Goal: Information Seeking & Learning: Learn about a topic

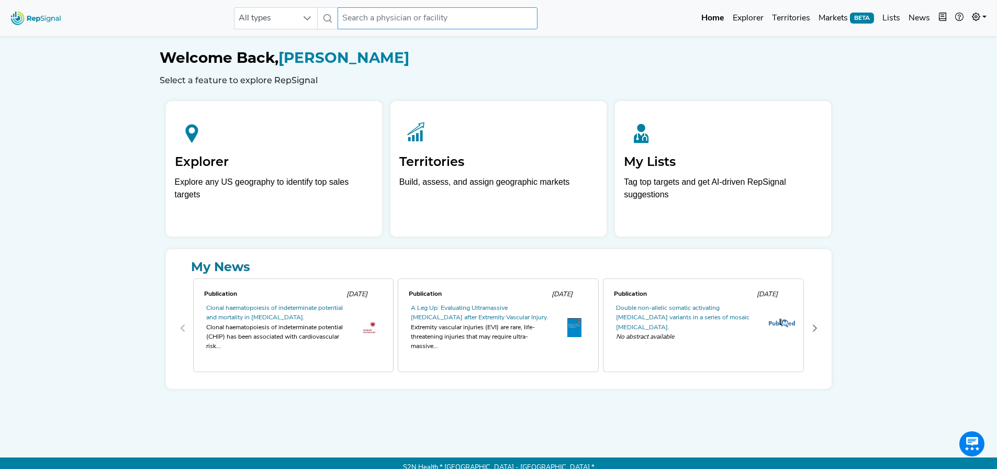
drag, startPoint x: 407, startPoint y: 18, endPoint x: 298, endPoint y: 18, distance: 108.8
click at [407, 18] on input "text" at bounding box center [438, 18] width 200 height 22
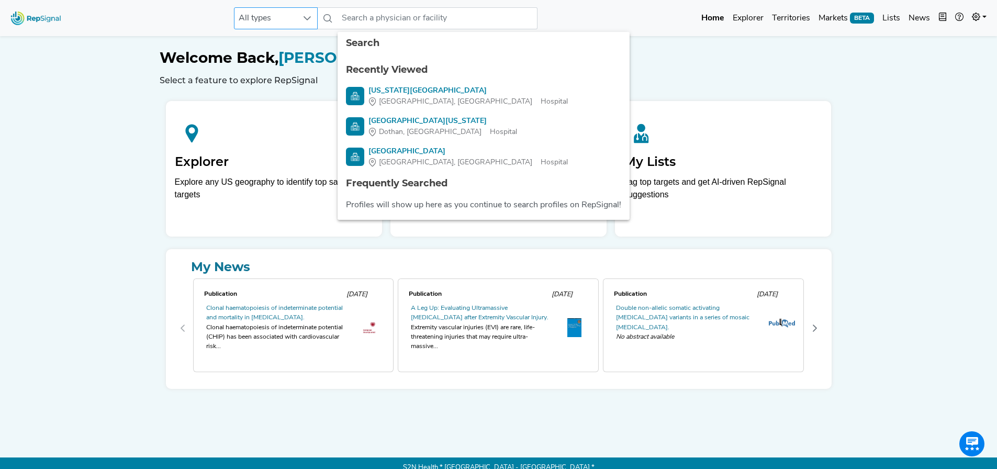
click at [292, 18] on span "All types" at bounding box center [265, 18] width 63 height 21
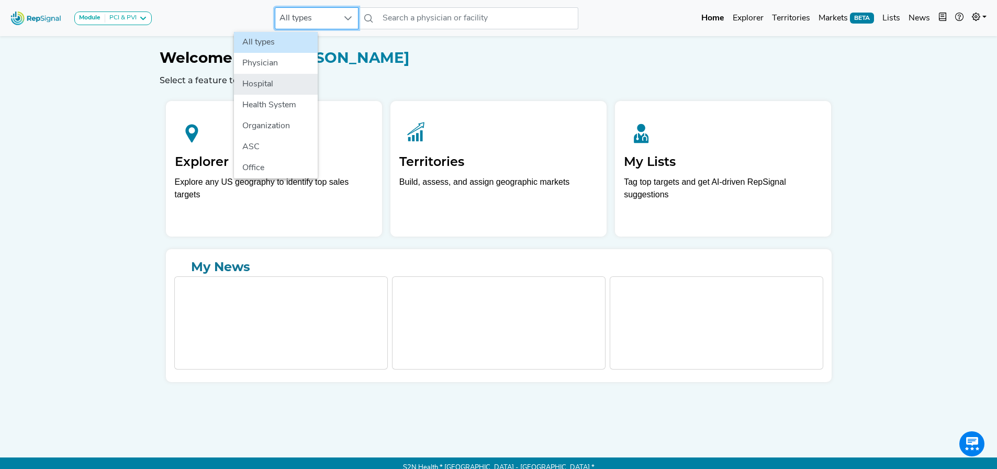
click at [263, 84] on li "Hospital" at bounding box center [276, 84] width 84 height 21
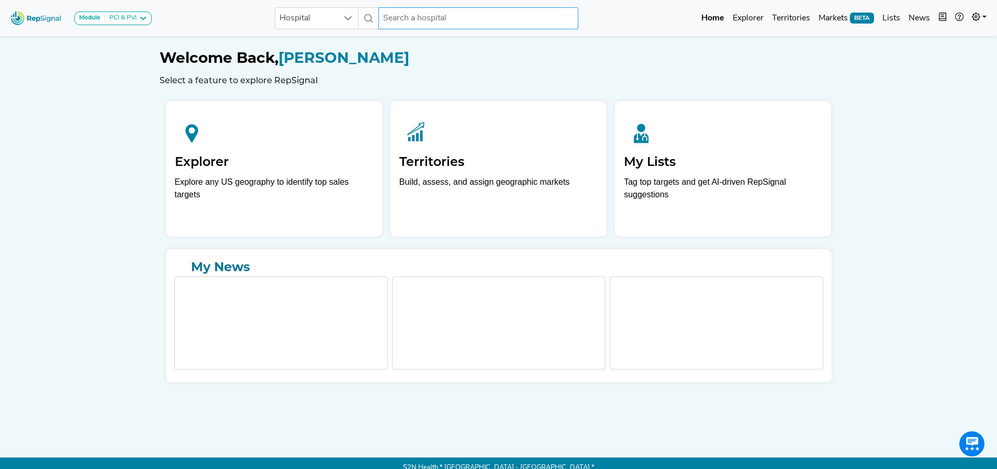
click at [452, 21] on input "text" at bounding box center [478, 18] width 200 height 22
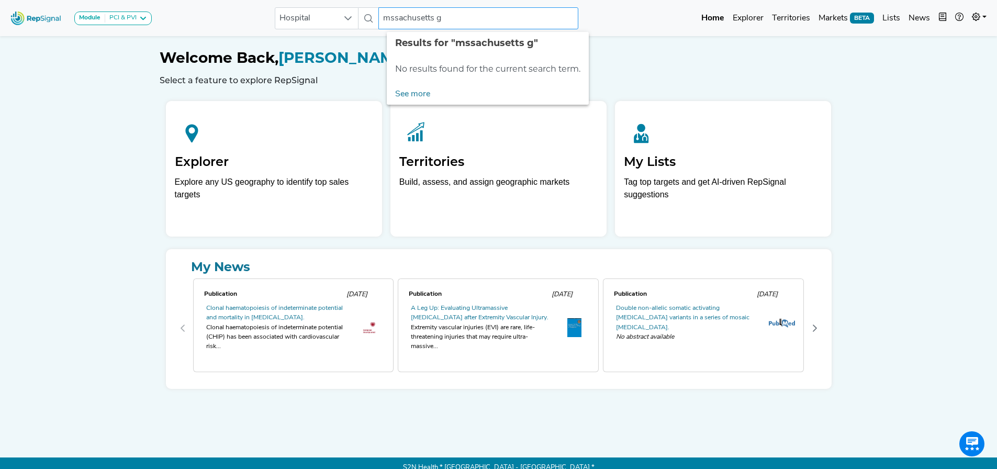
type input "mssachusetts g"
click at [116, 21] on div "PCI & PVI" at bounding box center [120, 18] width 31 height 8
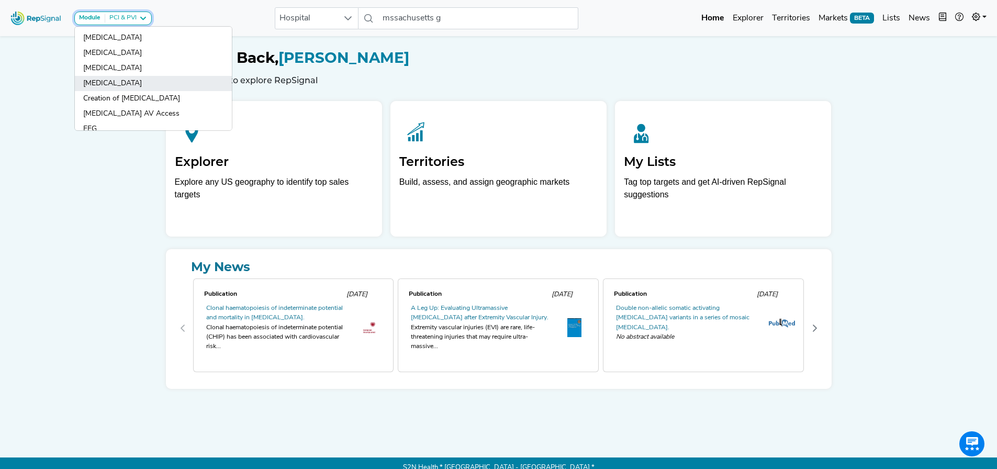
scroll to position [0, 0]
click at [54, 24] on img at bounding box center [36, 18] width 60 height 23
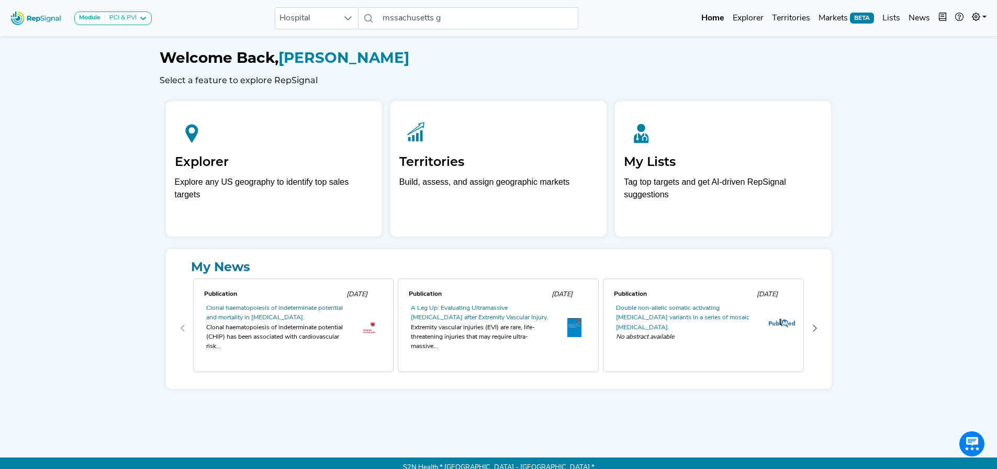
click at [25, 14] on img at bounding box center [36, 18] width 60 height 23
click at [850, 14] on link "Markets BETA" at bounding box center [846, 18] width 64 height 21
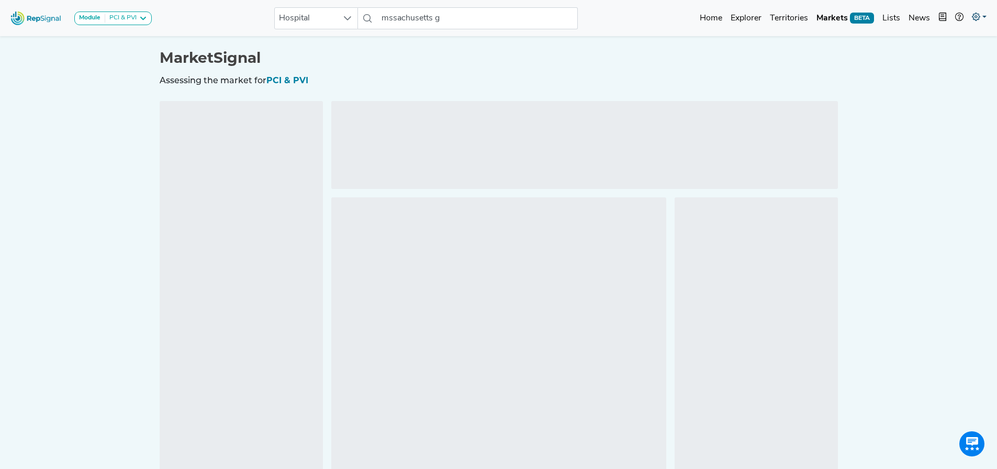
click at [979, 15] on icon at bounding box center [976, 17] width 8 height 8
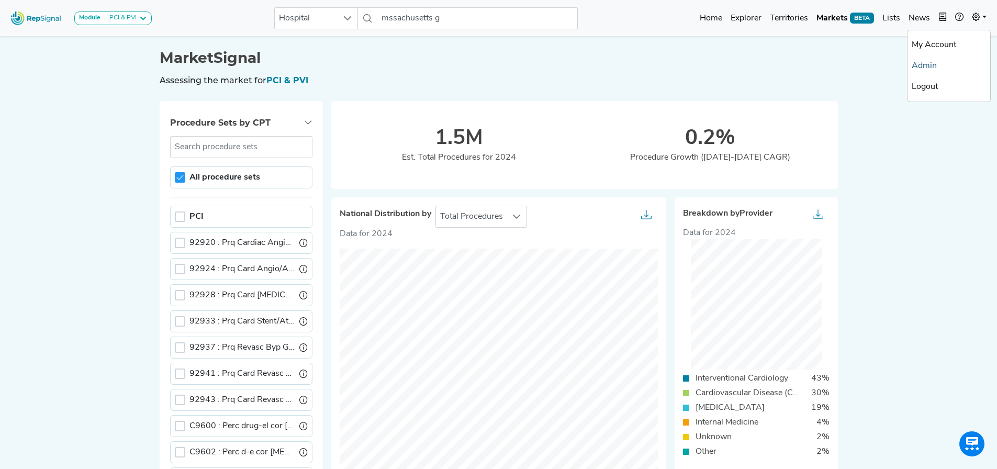
click at [929, 68] on link "Admin" at bounding box center [948, 65] width 83 height 21
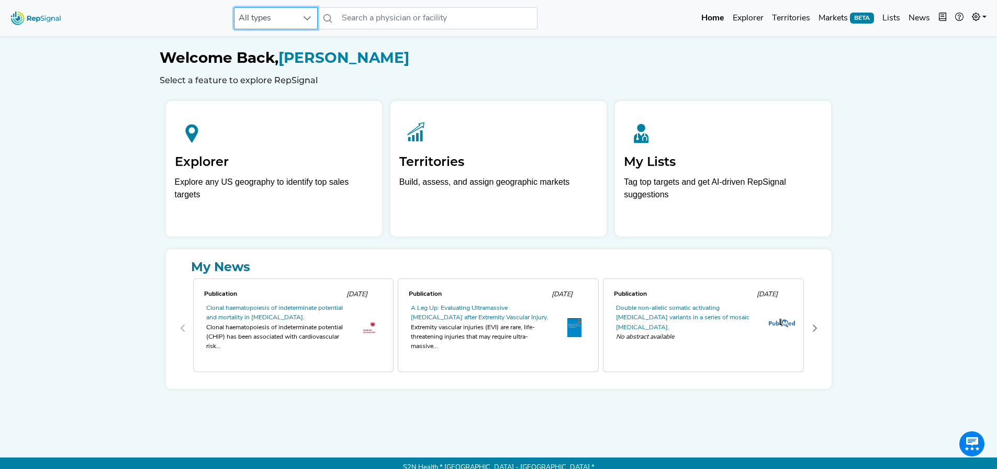
click at [251, 16] on span "All types" at bounding box center [265, 18] width 63 height 21
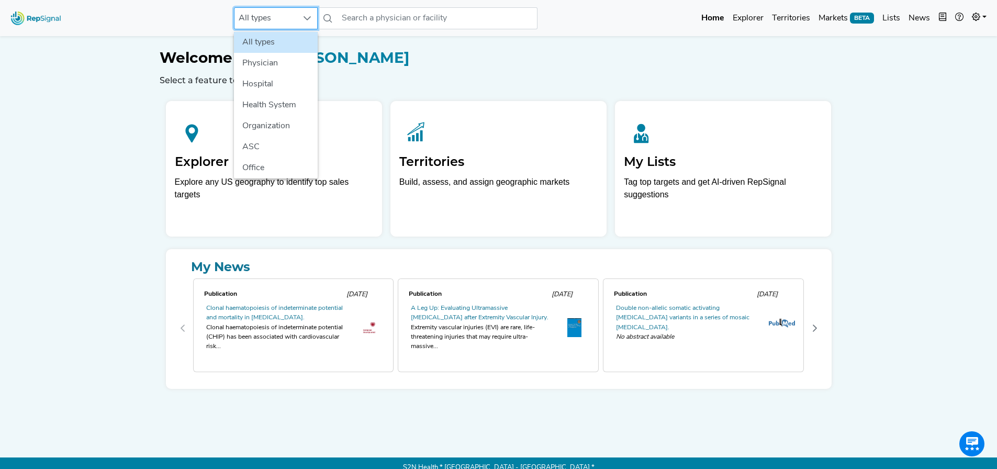
click at [82, 52] on div "All types No results found Home Explorer Territories Markets BETA Lists News ne…" at bounding box center [498, 239] width 997 height 478
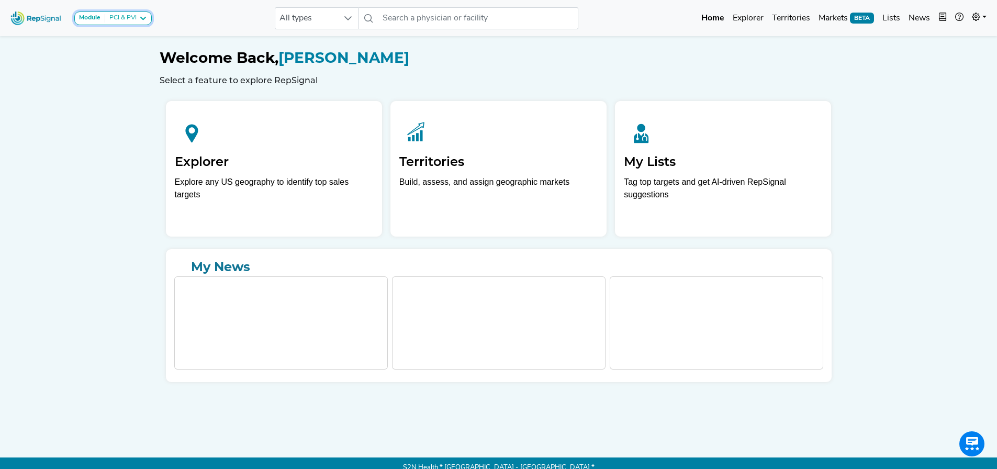
click at [138, 13] on button "Module PCI & PVI" at bounding box center [112, 19] width 77 height 14
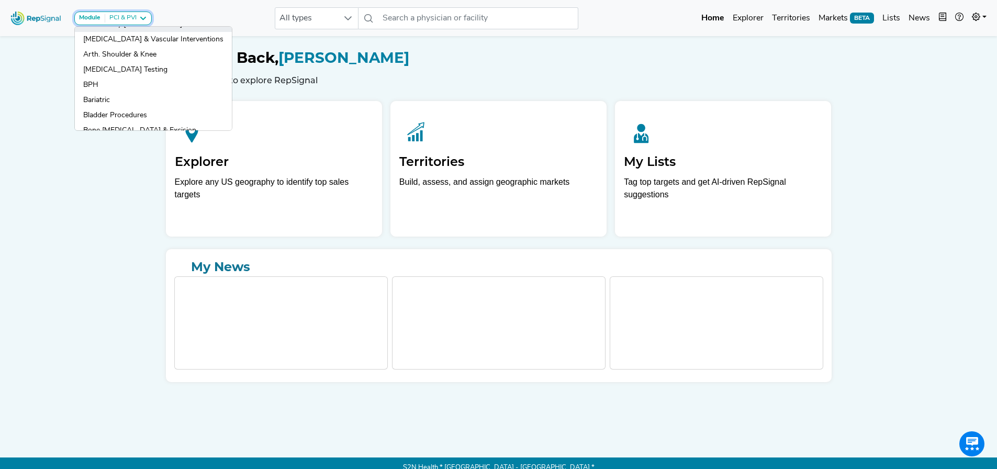
scroll to position [105, 0]
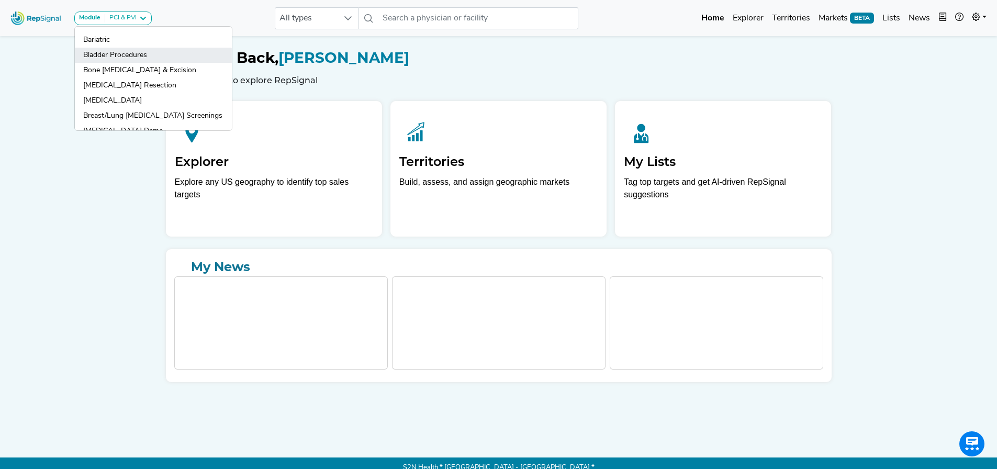
click at [147, 57] on link "Bladder Procedures" at bounding box center [153, 55] width 157 height 15
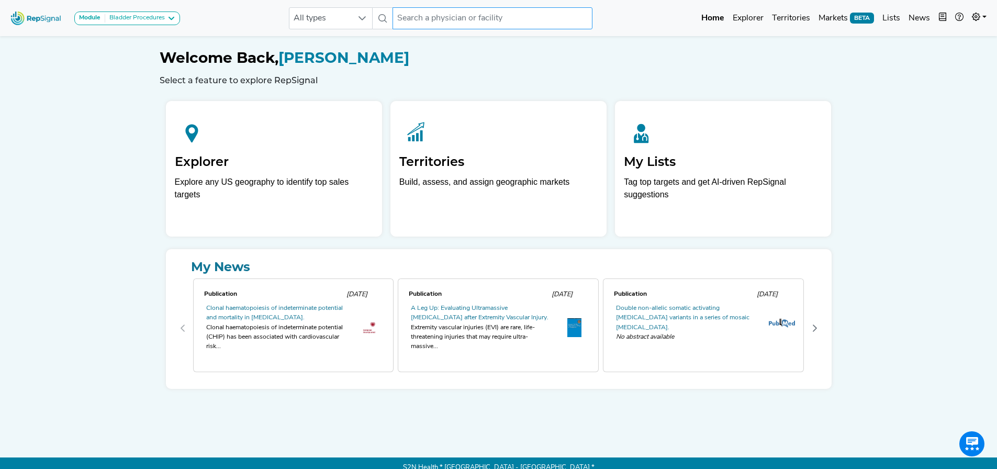
click at [423, 15] on input "text" at bounding box center [492, 18] width 200 height 22
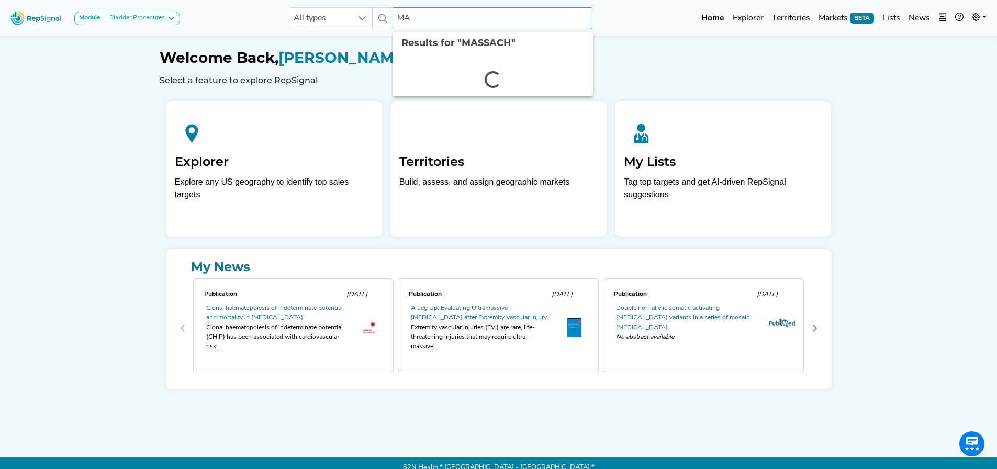
type input "M"
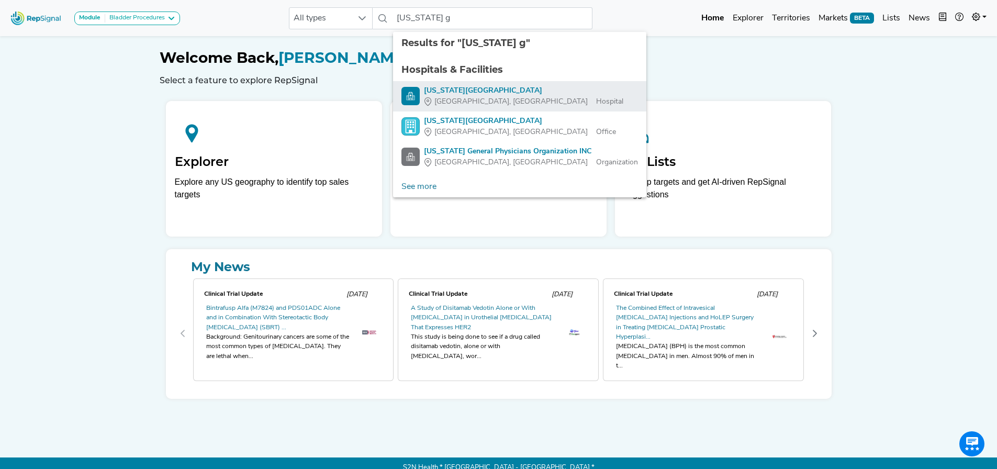
click at [510, 92] on div "[US_STATE][GEOGRAPHIC_DATA]" at bounding box center [523, 90] width 199 height 11
type input "[US_STATE][GEOGRAPHIC_DATA]"
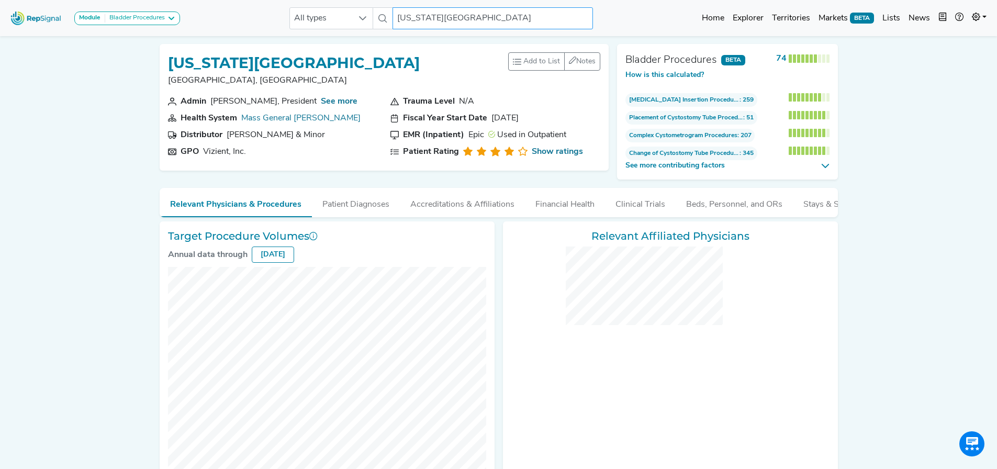
checkbox input "false"
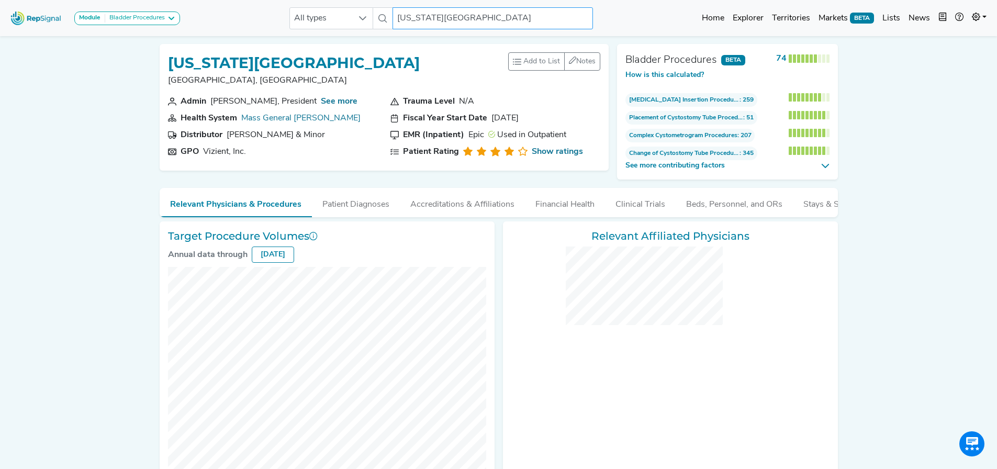
checkbox input "false"
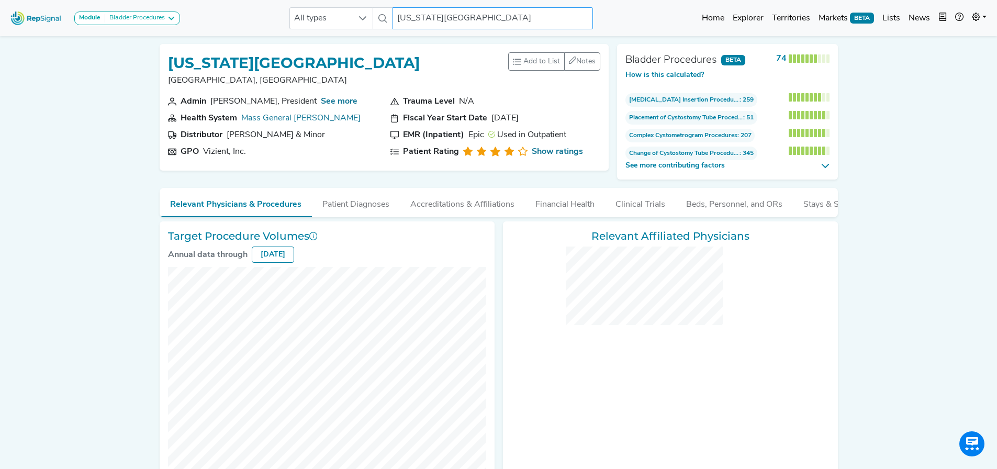
checkbox input "false"
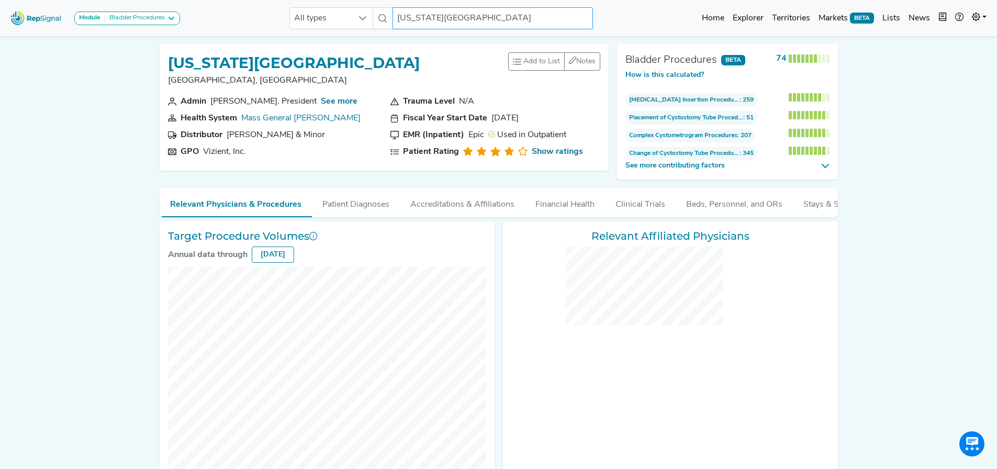
checkbox input "false"
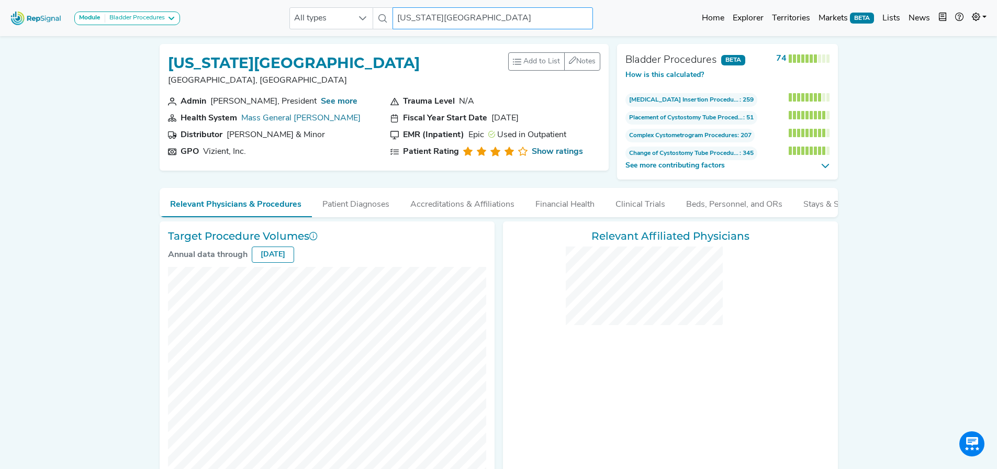
checkbox input "false"
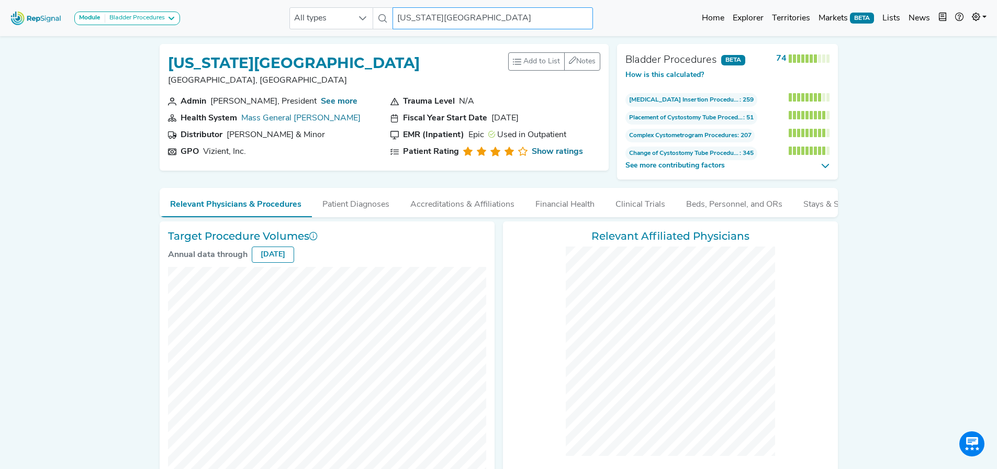
checkbox input "false"
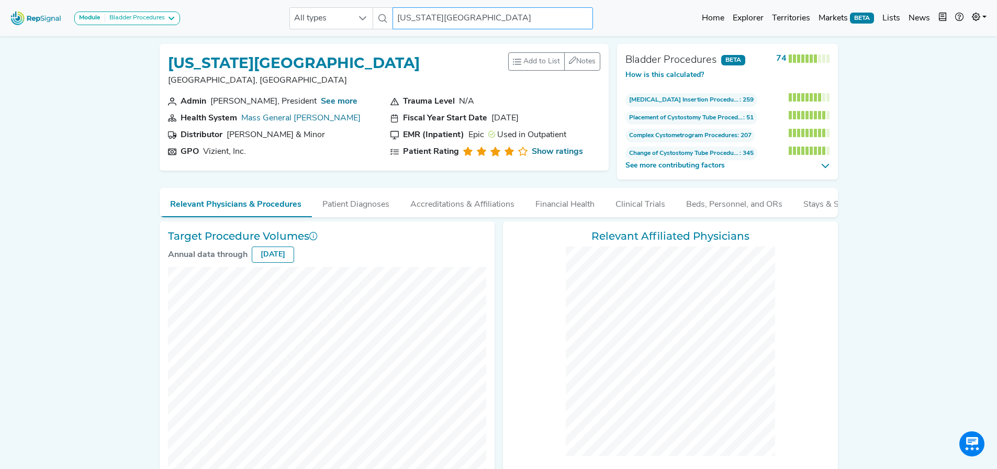
checkbox input "false"
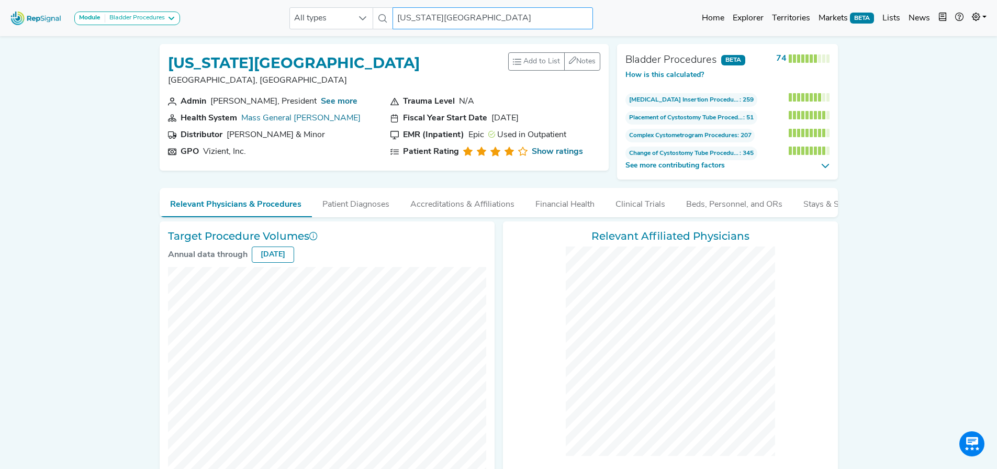
checkbox input "false"
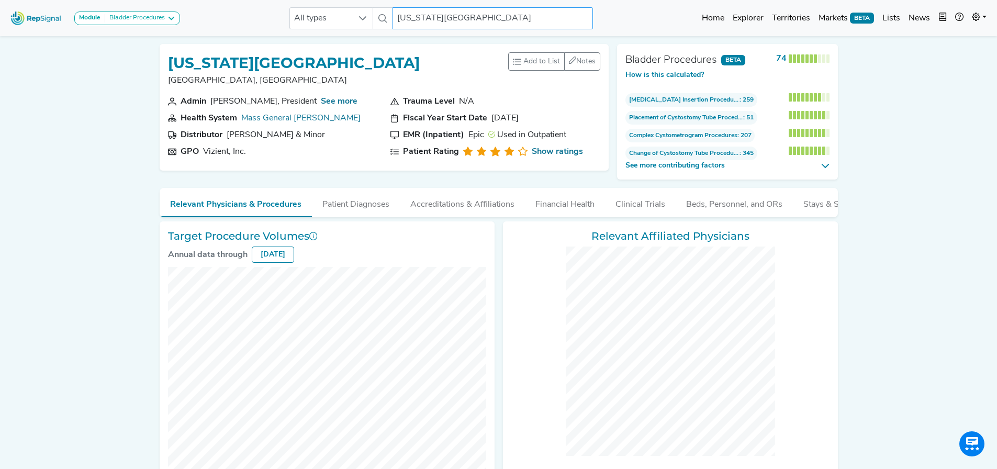
checkbox input "false"
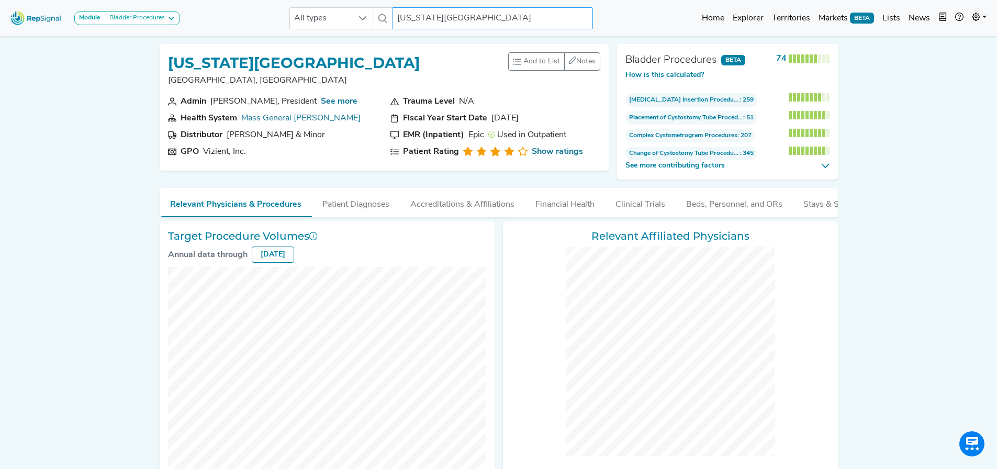
checkbox input "false"
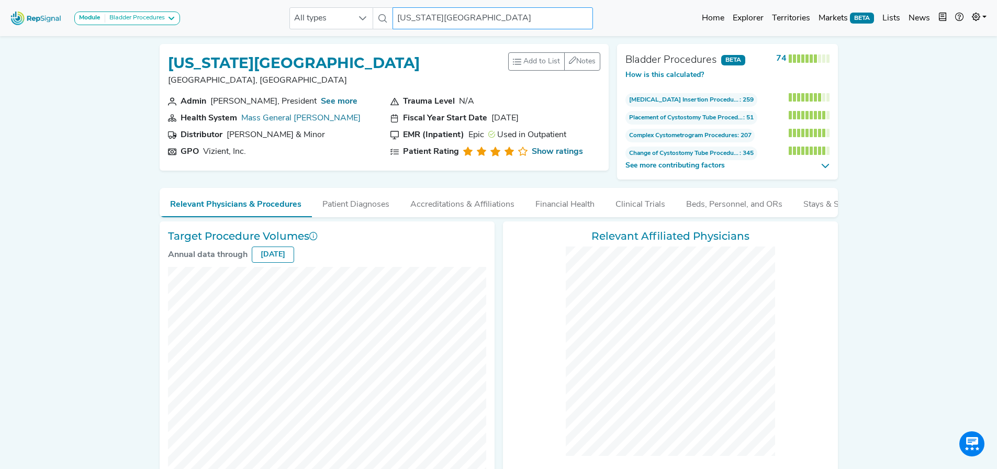
checkbox input "false"
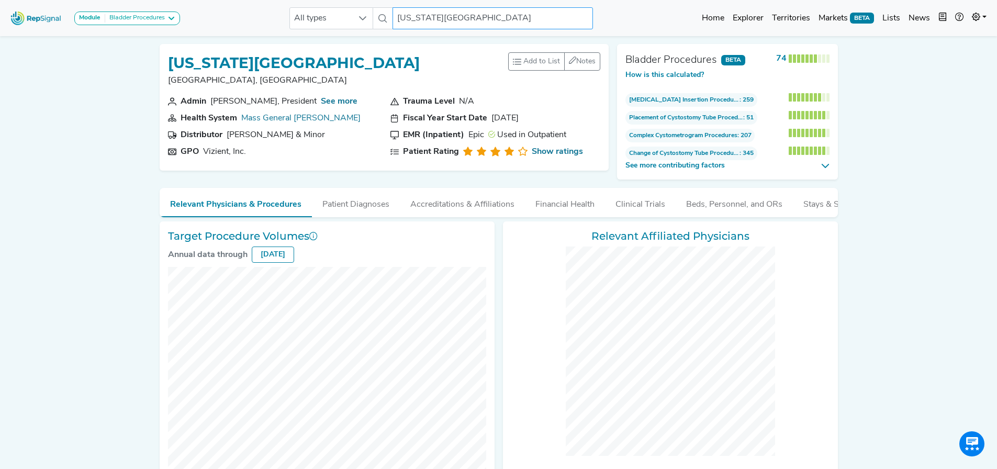
checkbox input "false"
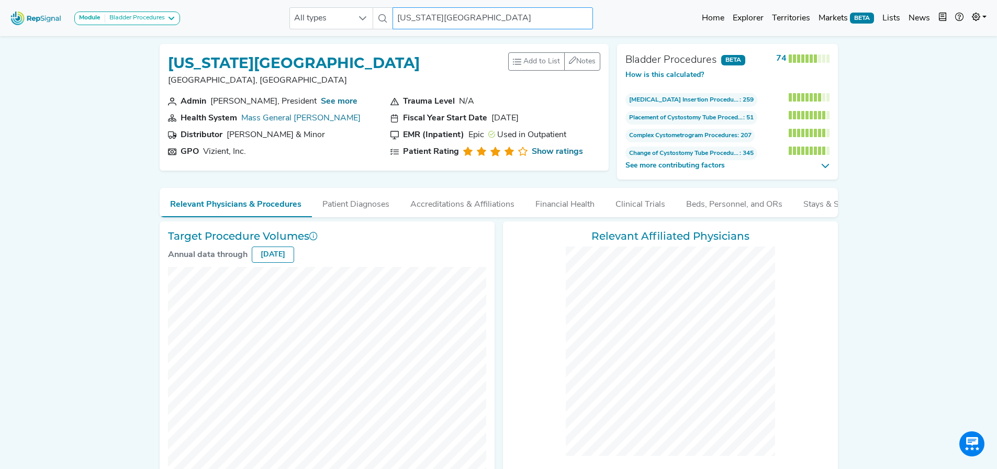
checkbox input "false"
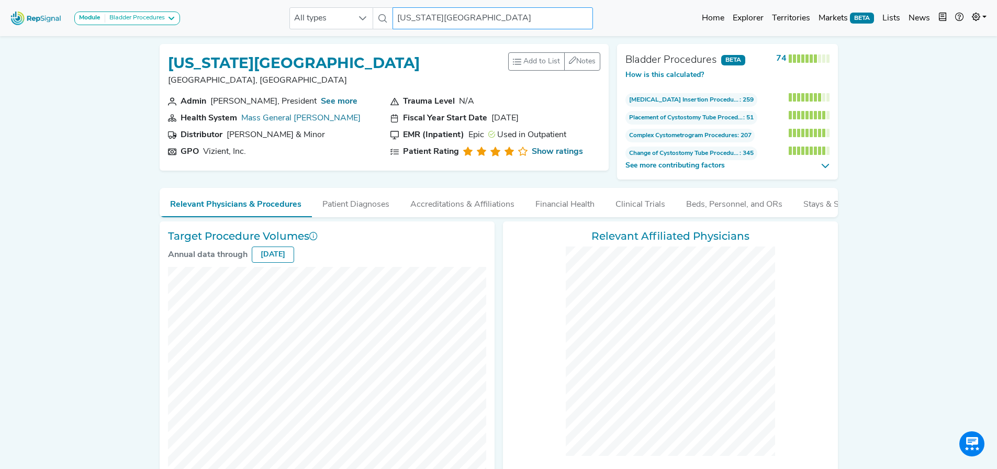
checkbox input "false"
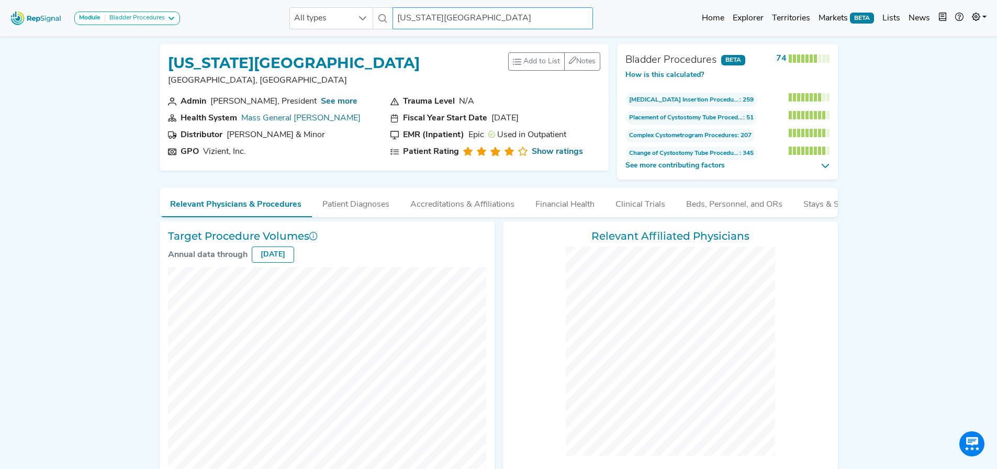
checkbox input "false"
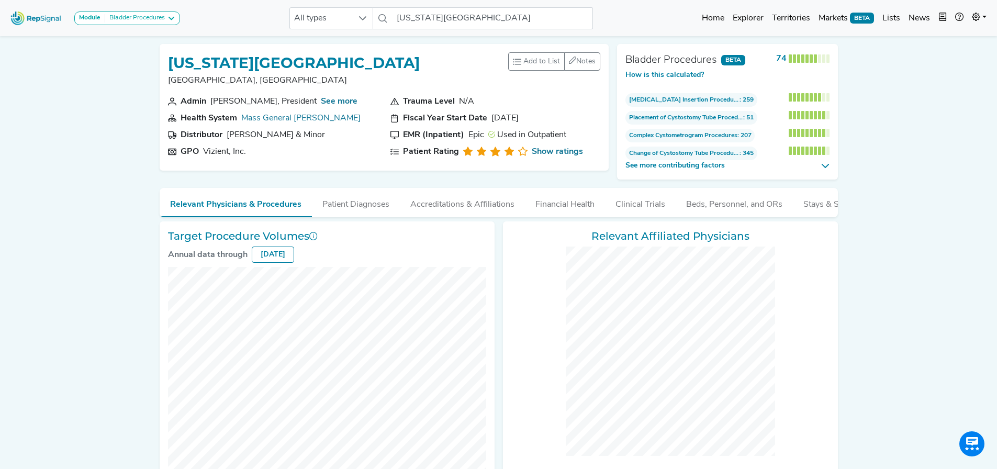
click at [925, 272] on div "Module Bladder Procedures AV Access Airway Clearance Ambulatory [MEDICAL_DATA] …" at bounding box center [498, 454] width 997 height 908
drag, startPoint x: 395, startPoint y: 217, endPoint x: 569, endPoint y: 240, distance: 175.8
click at [569, 240] on div "[US_STATE][GEOGRAPHIC_DATA], [GEOGRAPHIC_DATA] Add to List Recent Lists: Starre…" at bounding box center [498, 449] width 691 height 826
click at [55, 210] on div "Module Bladder Procedures AV Access Airway Clearance Ambulatory [MEDICAL_DATA] …" at bounding box center [498, 454] width 997 height 908
click at [368, 206] on button "Patient Diagnoses" at bounding box center [356, 202] width 88 height 28
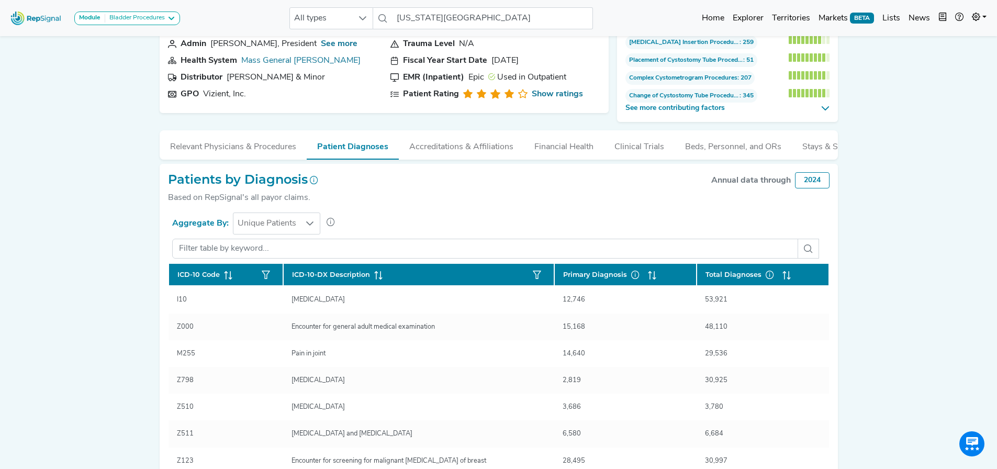
scroll to position [105, 0]
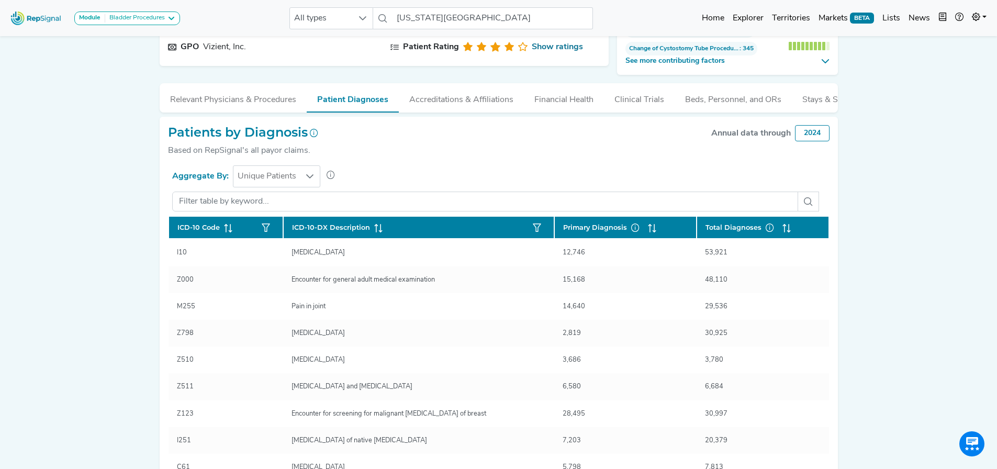
click at [813, 140] on div "2024" at bounding box center [812, 133] width 35 height 16
click at [264, 105] on button "Relevant Physicians & Procedures" at bounding box center [233, 97] width 147 height 28
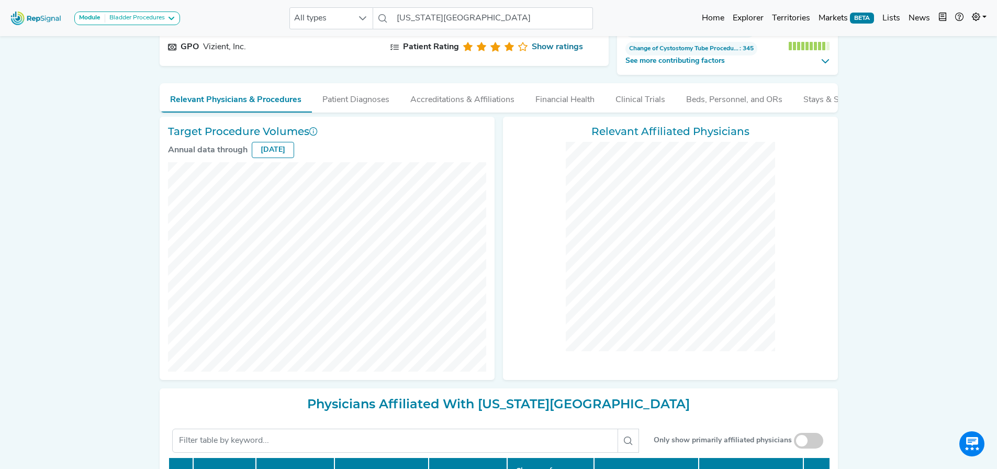
click at [93, 125] on div "Module Bladder Procedures AV Access Airway Clearance Ambulatory [MEDICAL_DATA] …" at bounding box center [498, 349] width 997 height 908
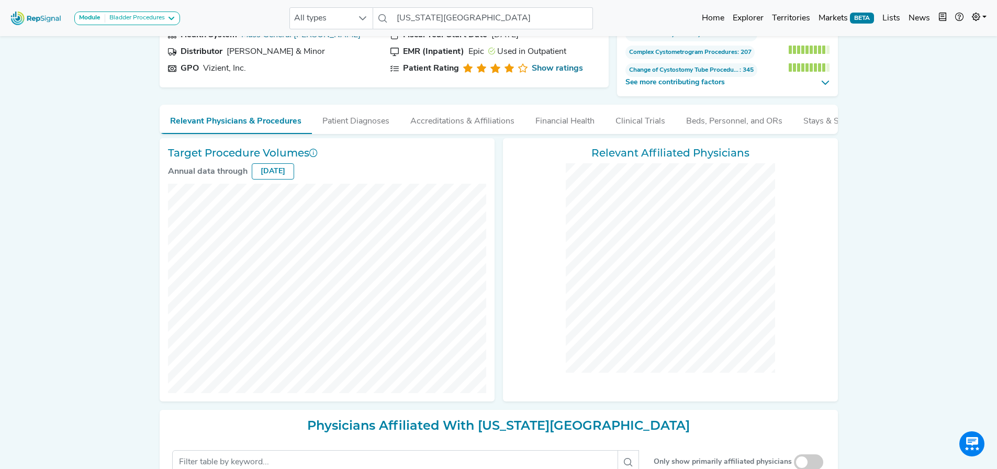
scroll to position [0, 0]
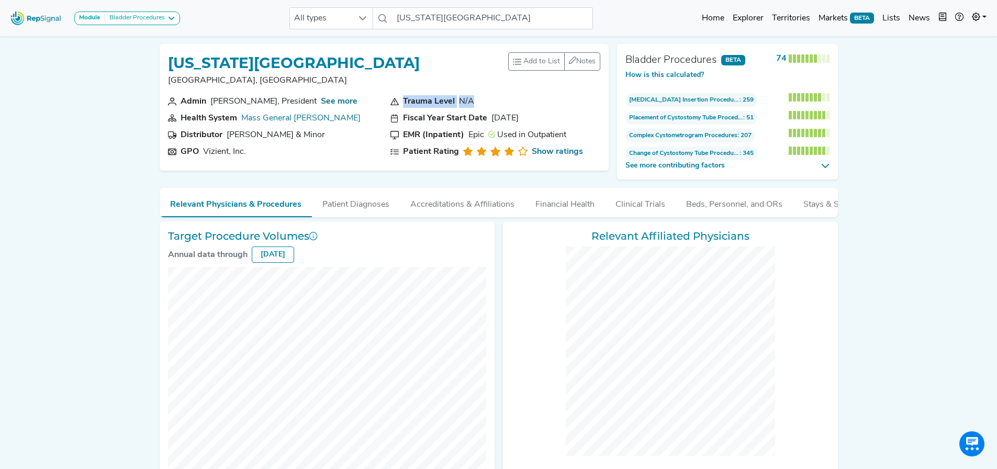
drag, startPoint x: 399, startPoint y: 102, endPoint x: 477, endPoint y: 104, distance: 78.0
click at [477, 104] on section "Trauma Level N/A" at bounding box center [495, 101] width 210 height 13
click at [476, 100] on section "Trauma Level N/A" at bounding box center [495, 101] width 210 height 13
drag, startPoint x: 487, startPoint y: 99, endPoint x: 401, endPoint y: 98, distance: 86.4
click at [401, 98] on section "Trauma Level N/A" at bounding box center [495, 101] width 210 height 13
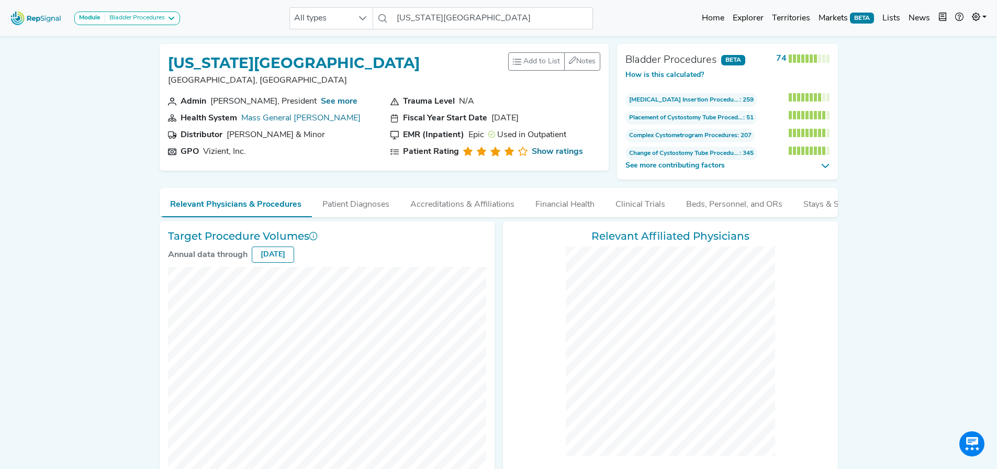
click at [88, 148] on div "Module Bladder Procedures AV Access Airway Clearance Ambulatory [MEDICAL_DATA] …" at bounding box center [498, 454] width 997 height 908
click at [979, 18] on icon at bounding box center [976, 17] width 8 height 8
click at [927, 69] on link "Admin" at bounding box center [948, 65] width 83 height 21
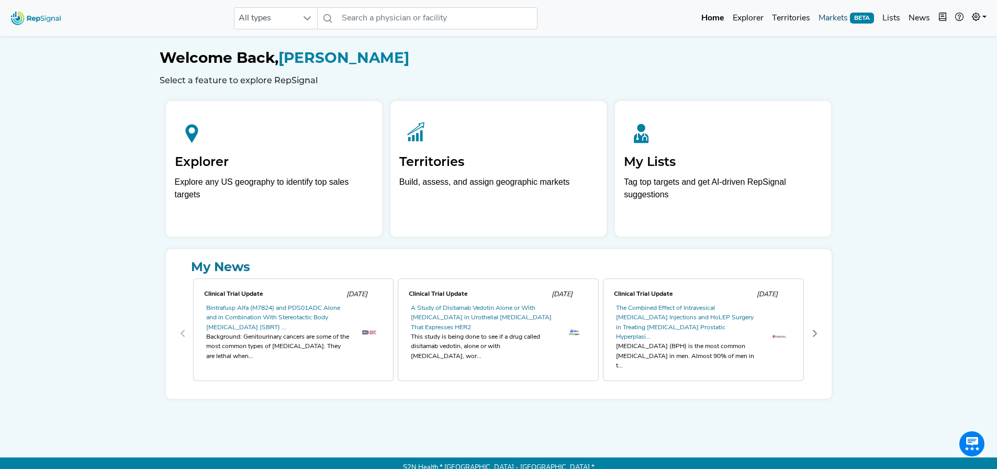
click at [832, 20] on link "Markets BETA" at bounding box center [846, 18] width 64 height 21
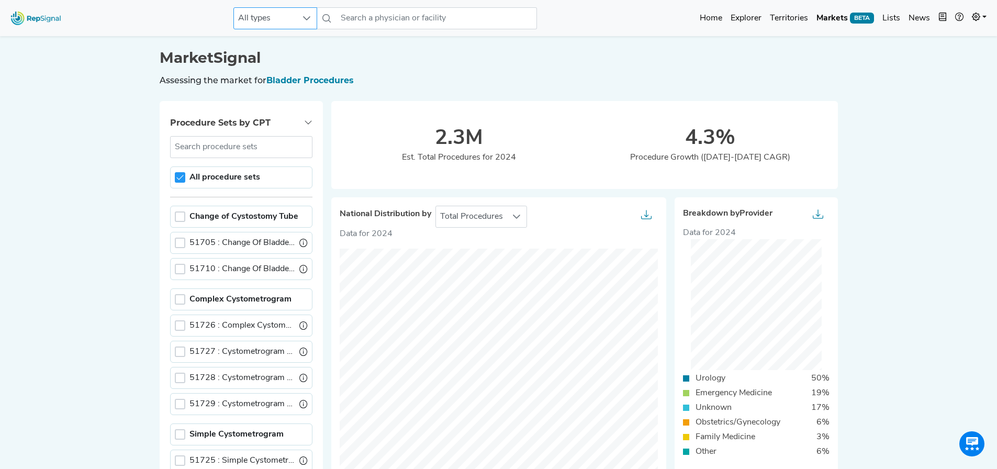
click at [291, 18] on span "All types" at bounding box center [265, 18] width 63 height 21
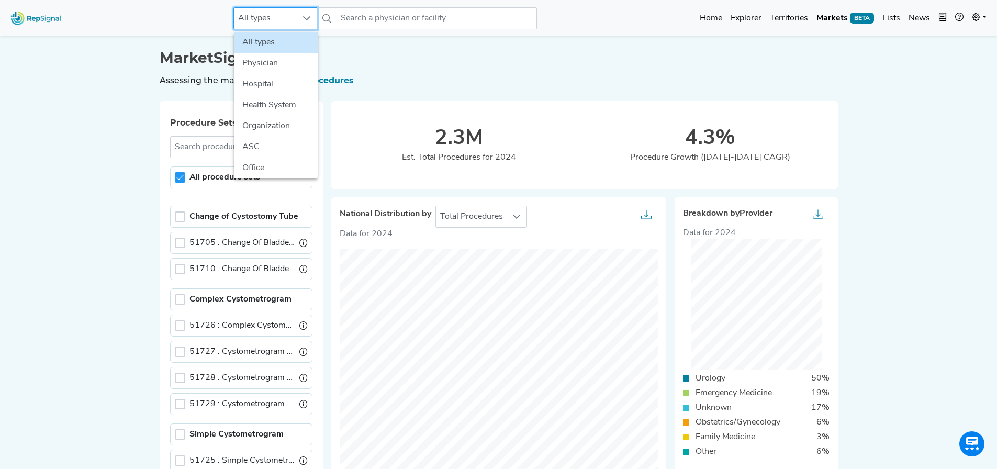
scroll to position [0, 8]
click at [280, 85] on li "Hospital" at bounding box center [276, 84] width 84 height 21
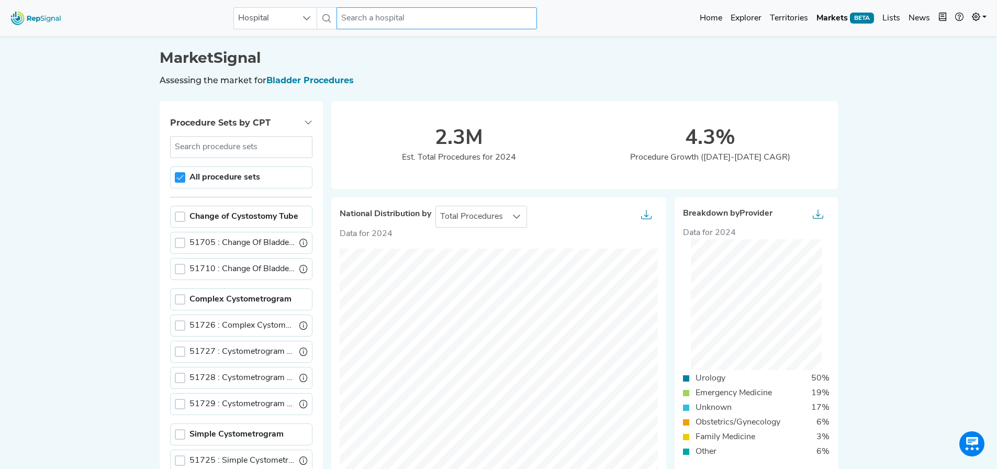
click at [414, 19] on input "text" at bounding box center [436, 18] width 200 height 22
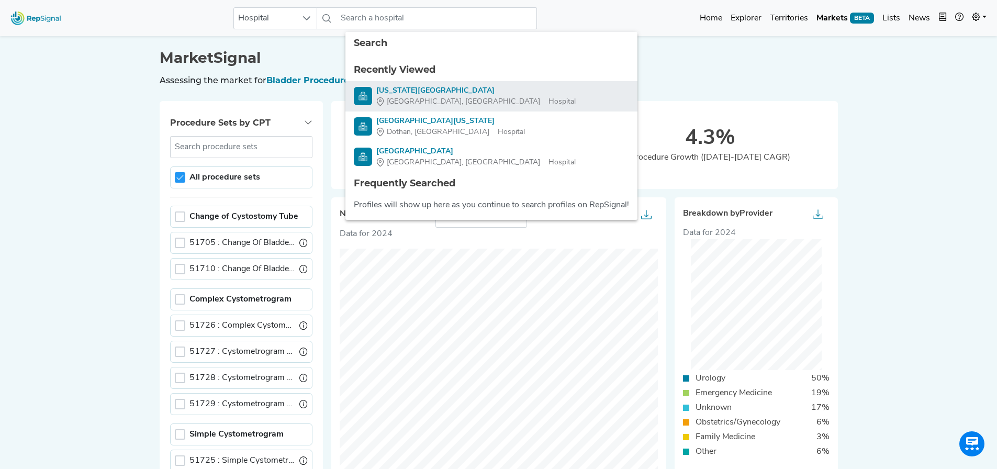
click at [429, 88] on div "[US_STATE][GEOGRAPHIC_DATA]" at bounding box center [475, 90] width 199 height 11
type input "[US_STATE][GEOGRAPHIC_DATA]"
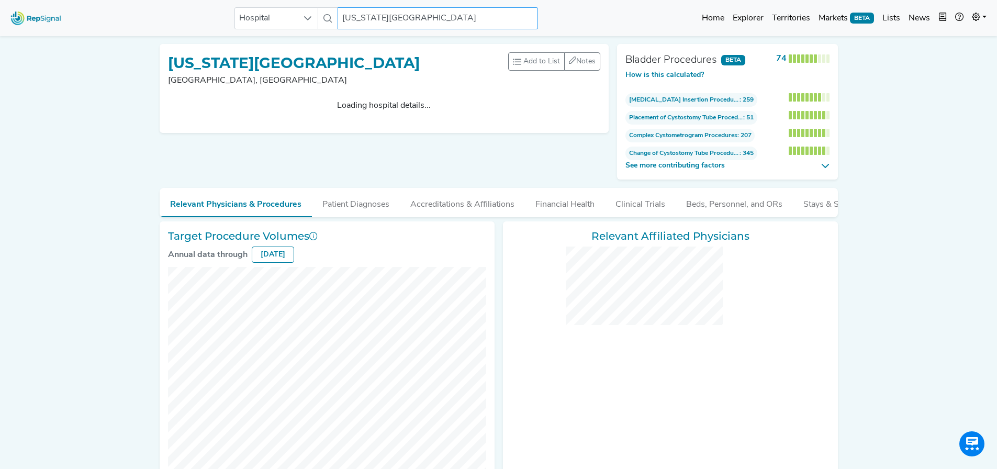
checkbox input "false"
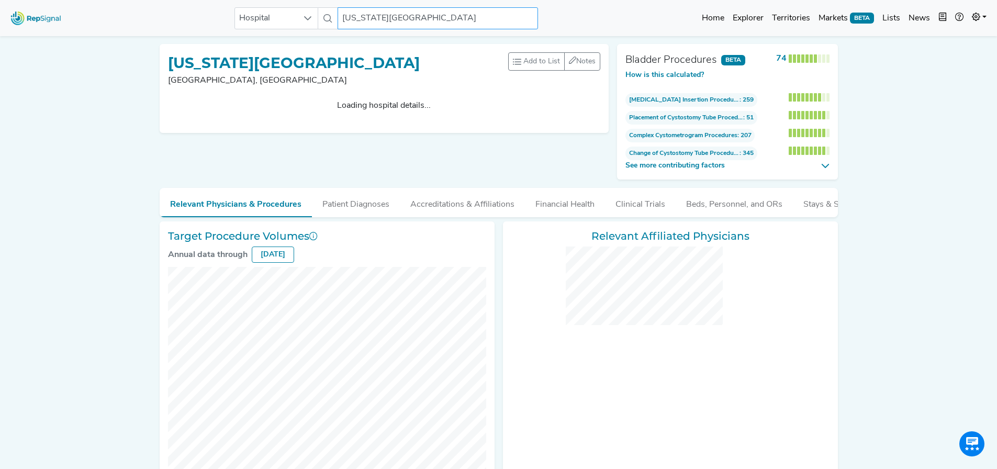
checkbox input "false"
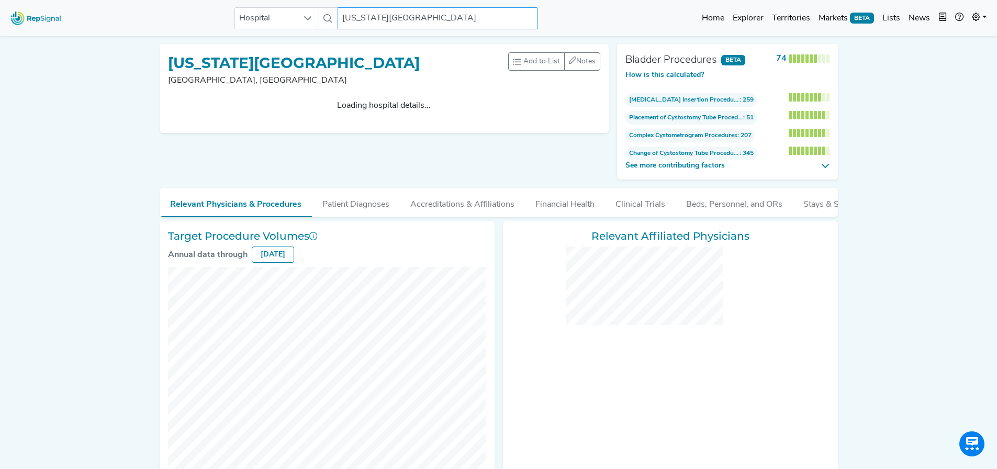
checkbox input "false"
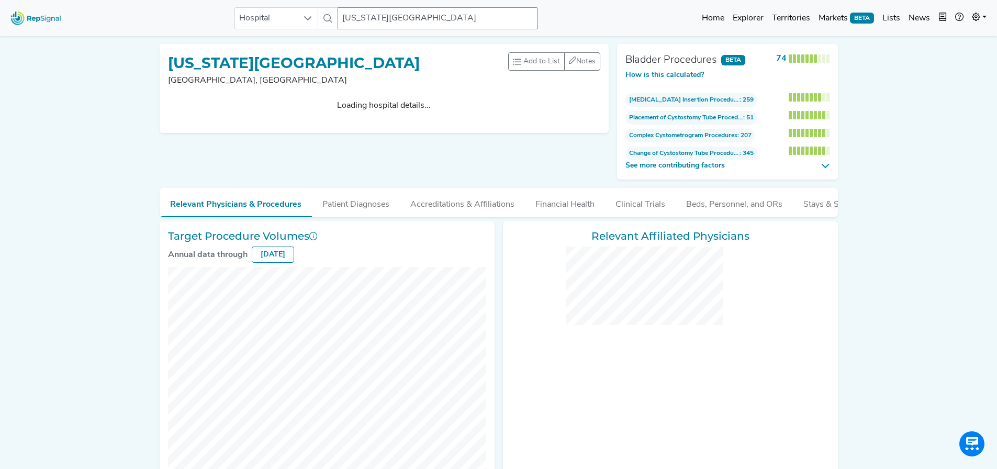
checkbox input "false"
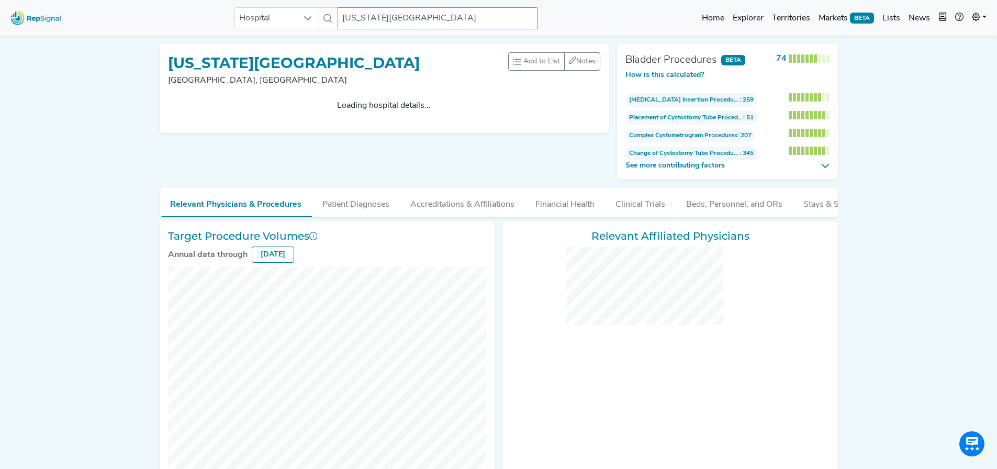
checkbox input "false"
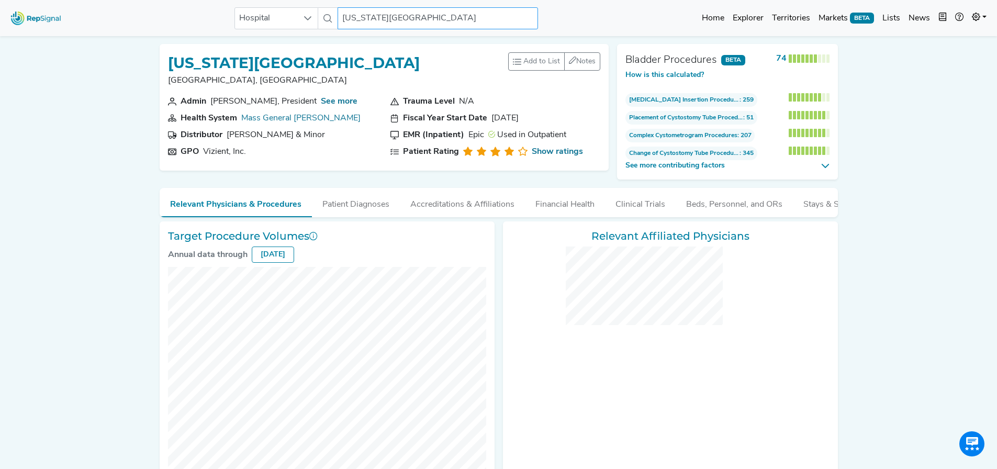
checkbox input "false"
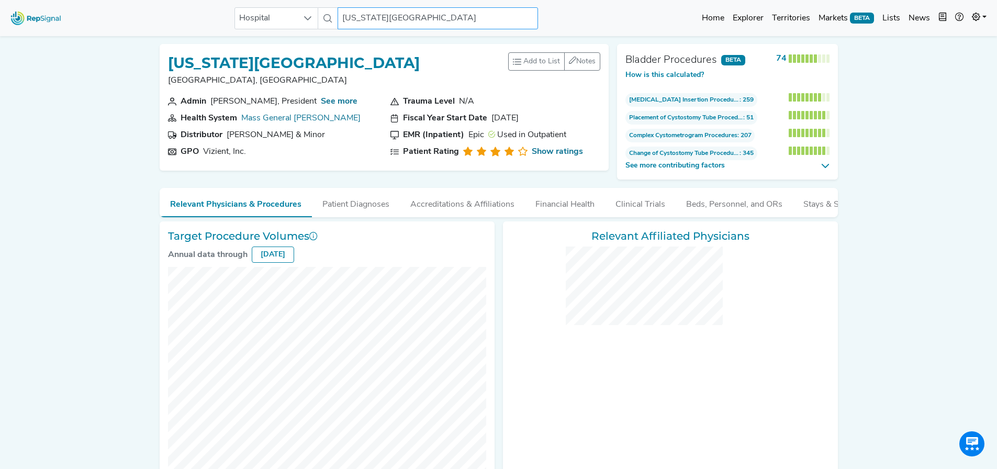
checkbox input "false"
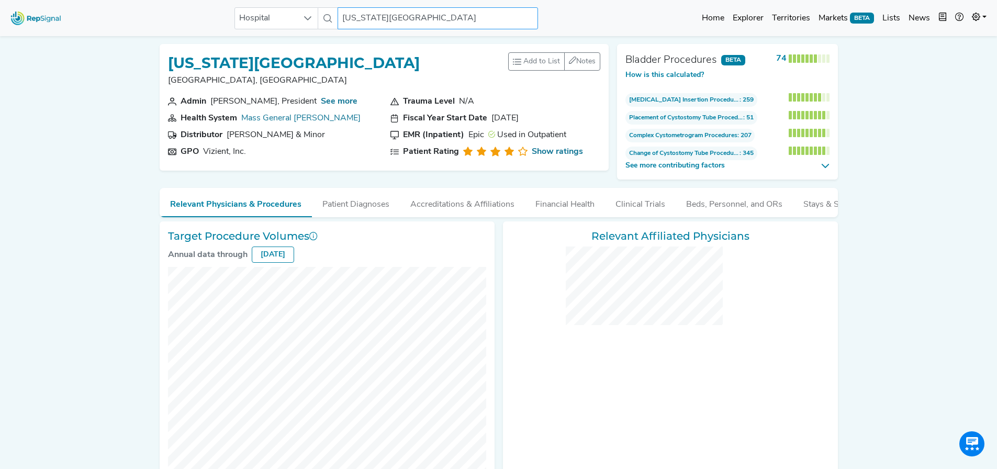
checkbox input "false"
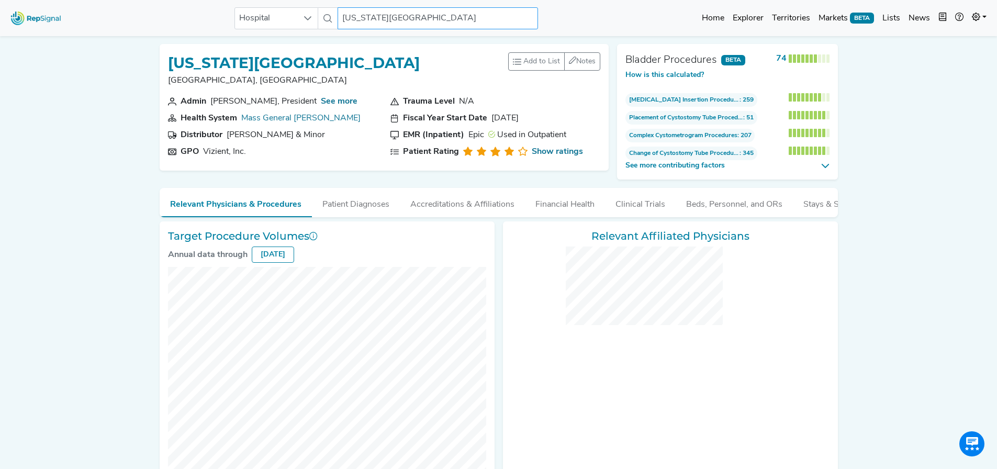
checkbox input "false"
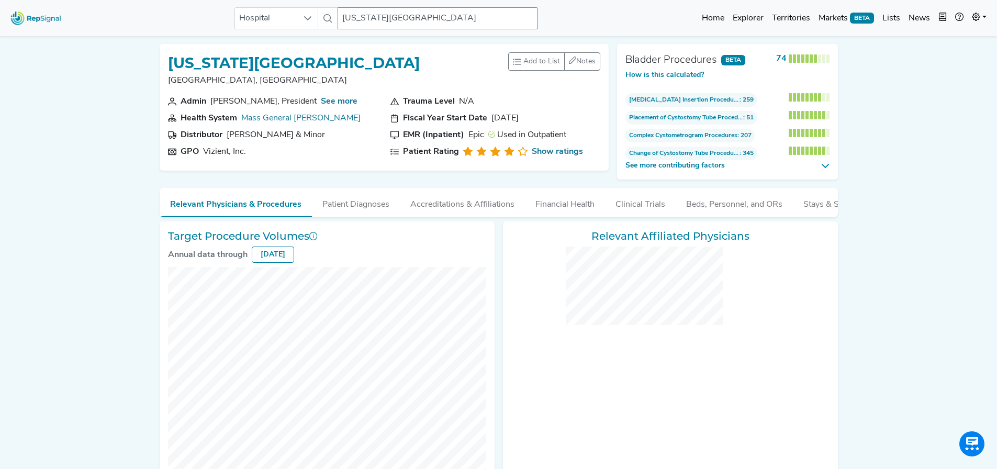
checkbox input "false"
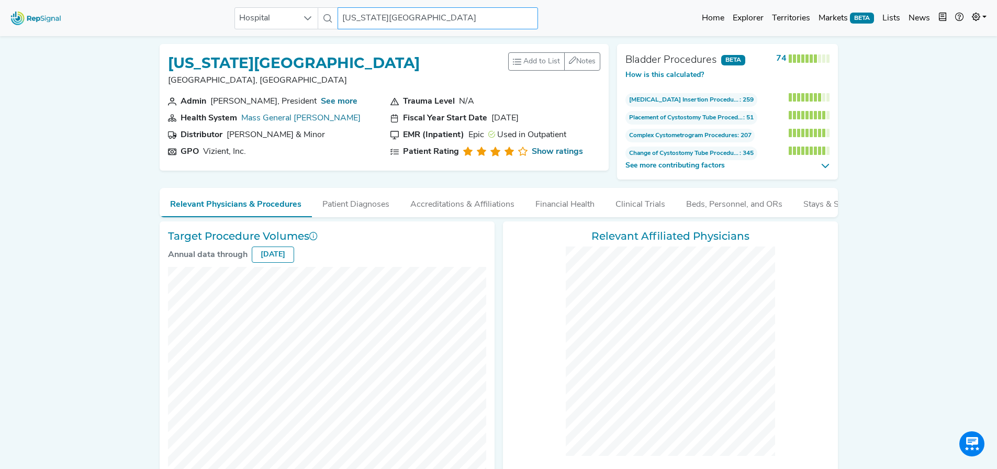
checkbox input "false"
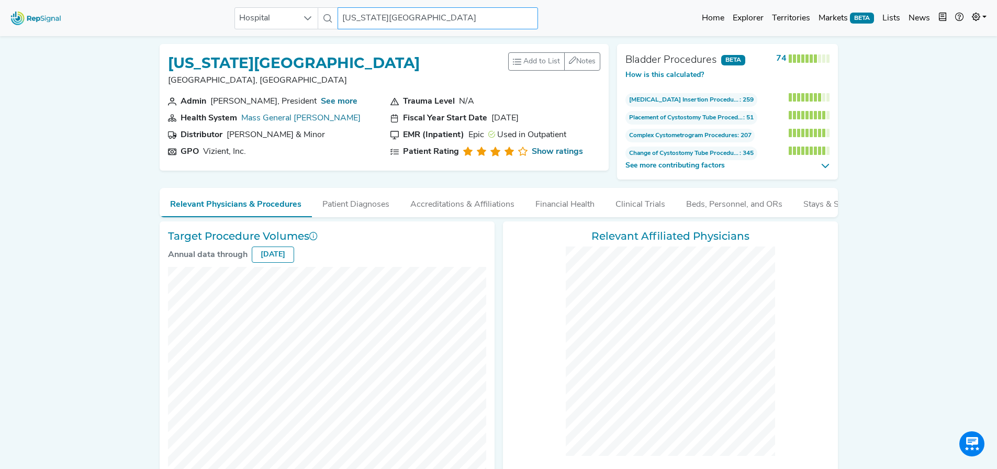
checkbox input "false"
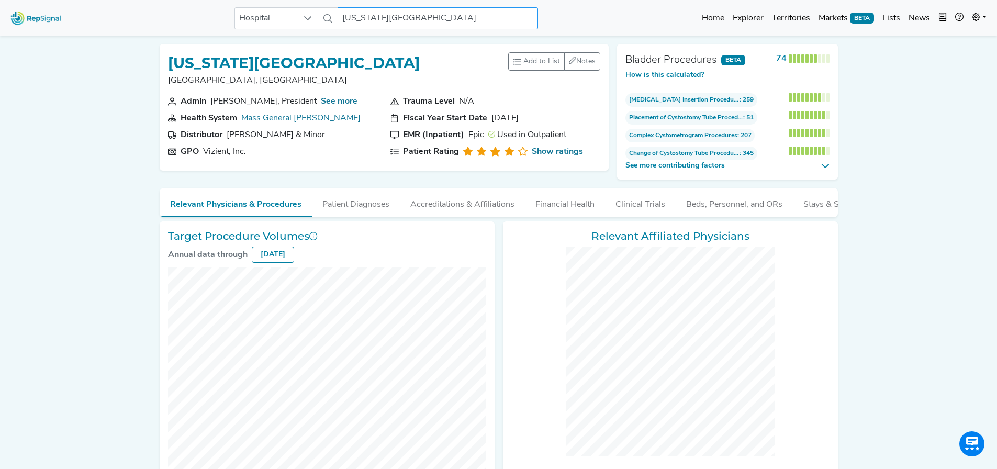
checkbox input "false"
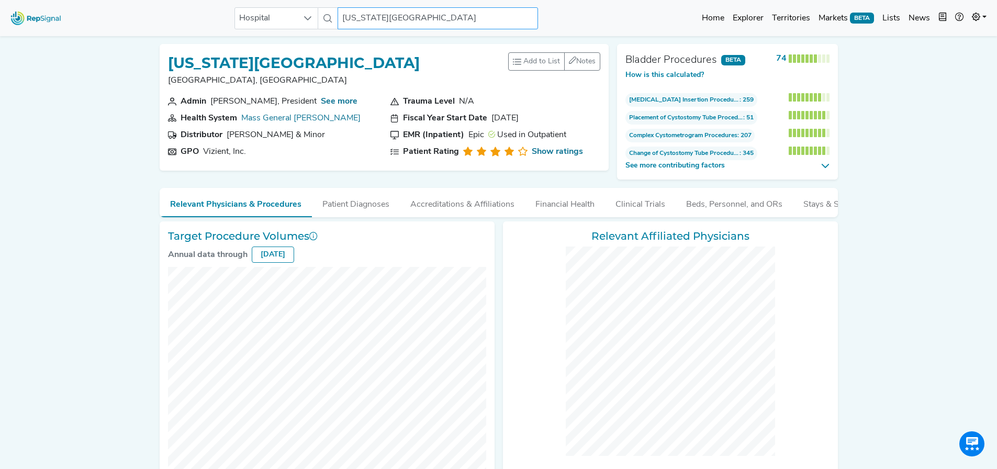
checkbox input "false"
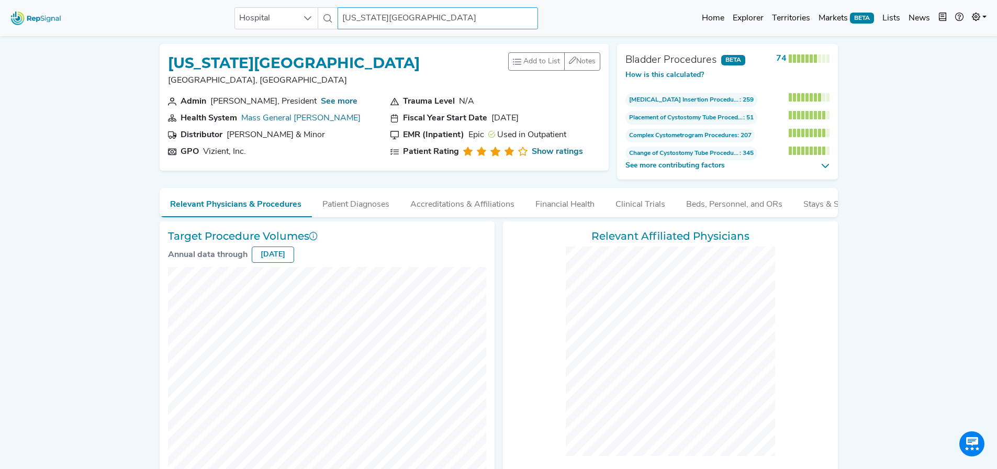
checkbox input "false"
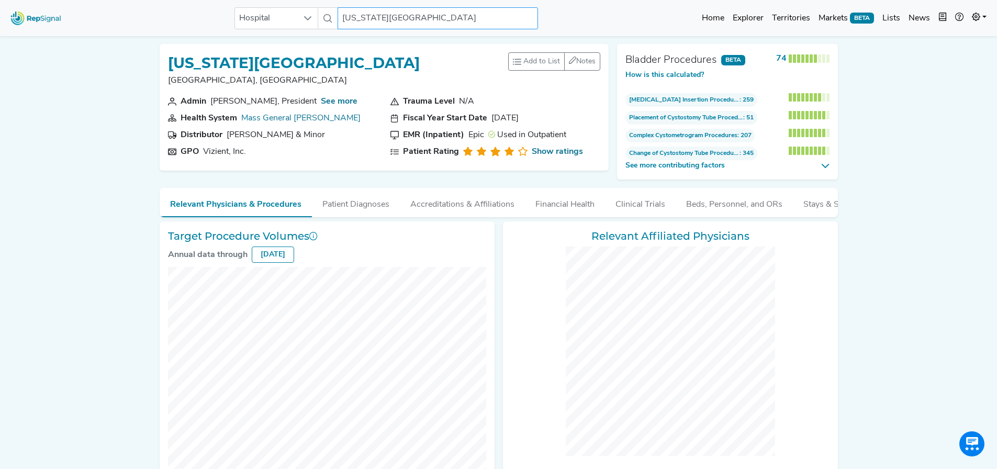
checkbox input "false"
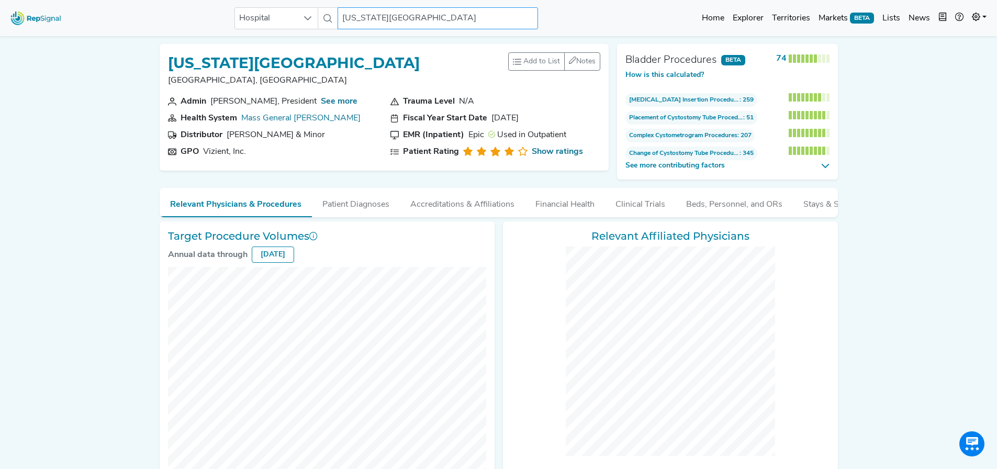
checkbox input "false"
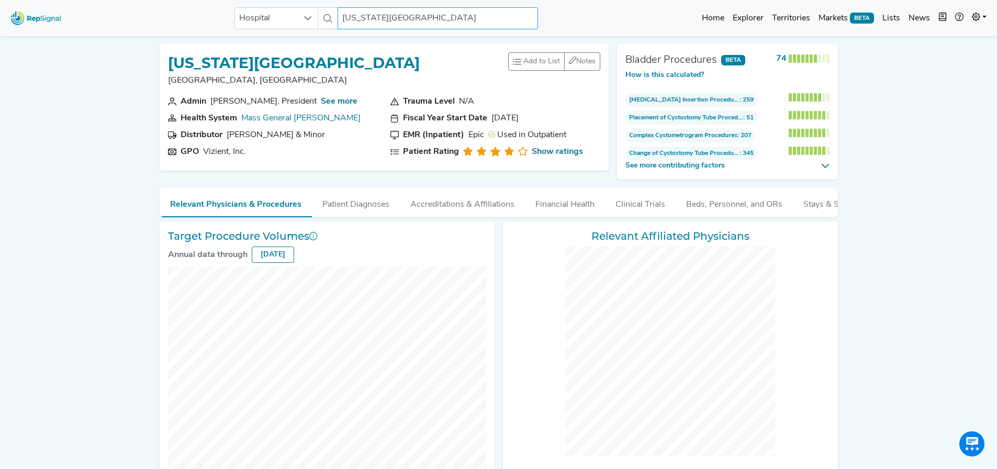
checkbox input "false"
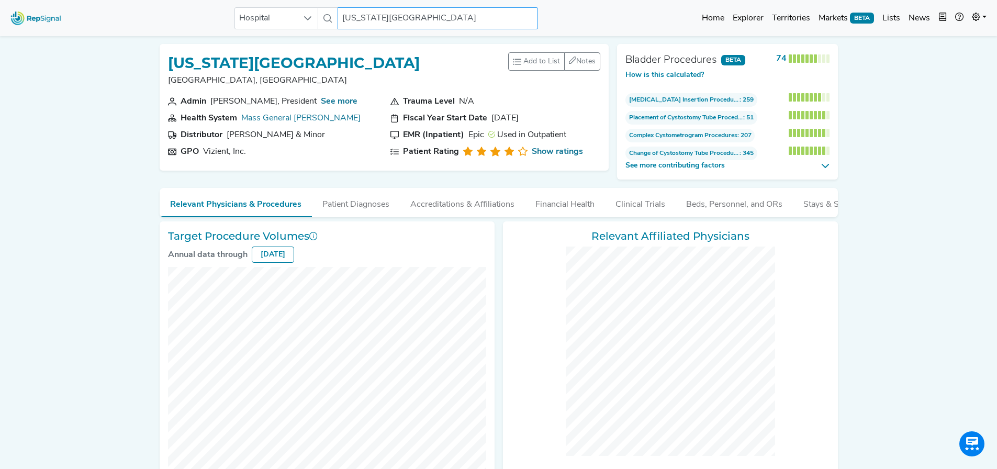
checkbox input "false"
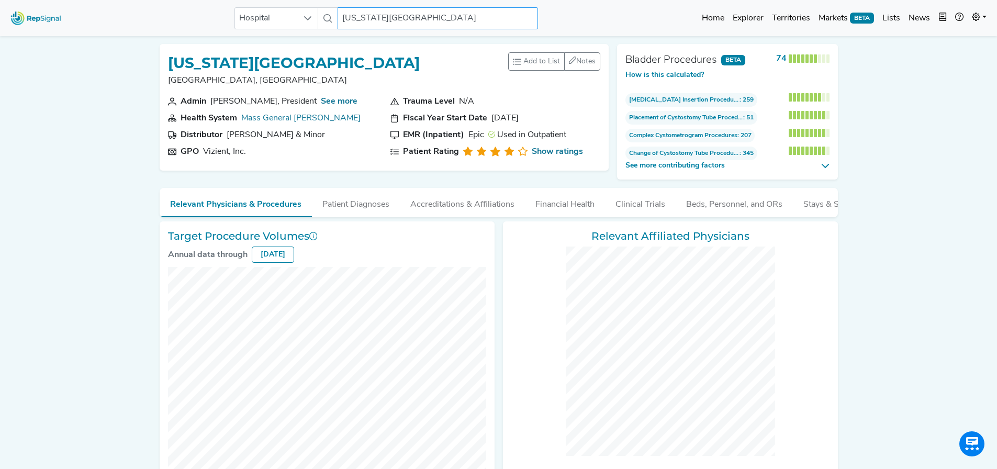
checkbox input "false"
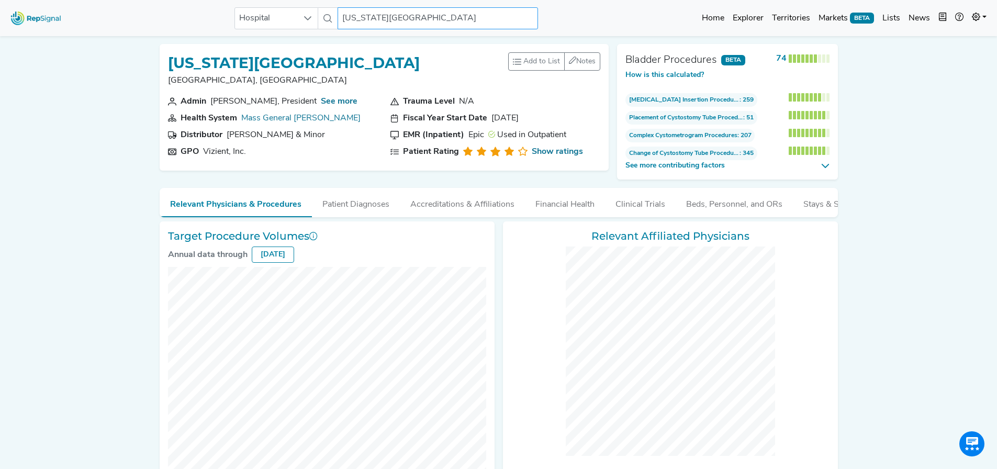
checkbox input "false"
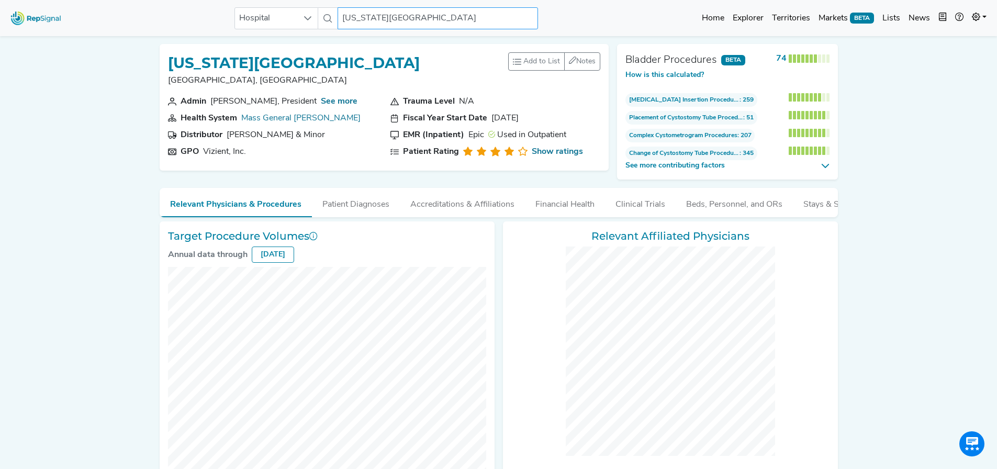
checkbox input "false"
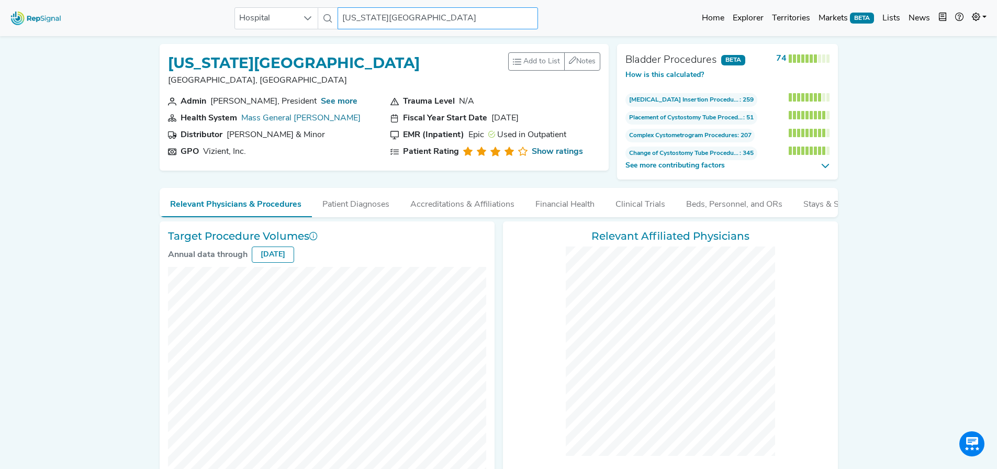
checkbox input "false"
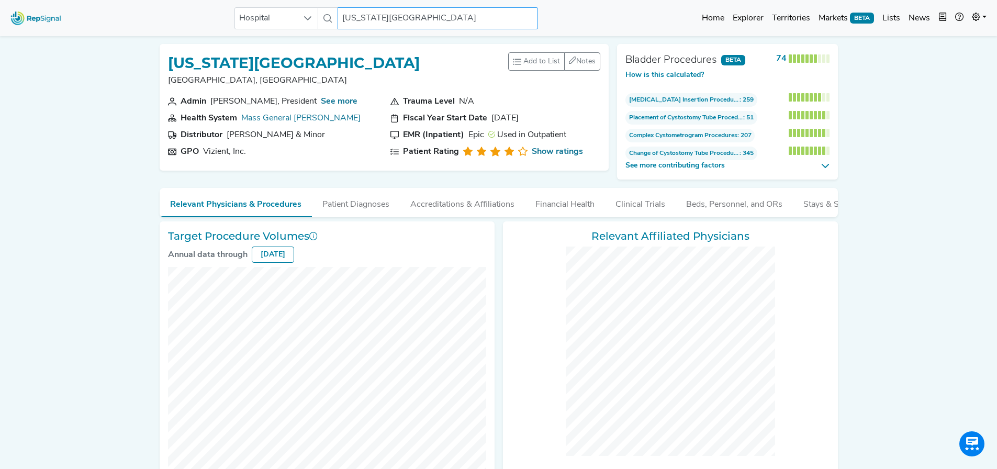
checkbox input "false"
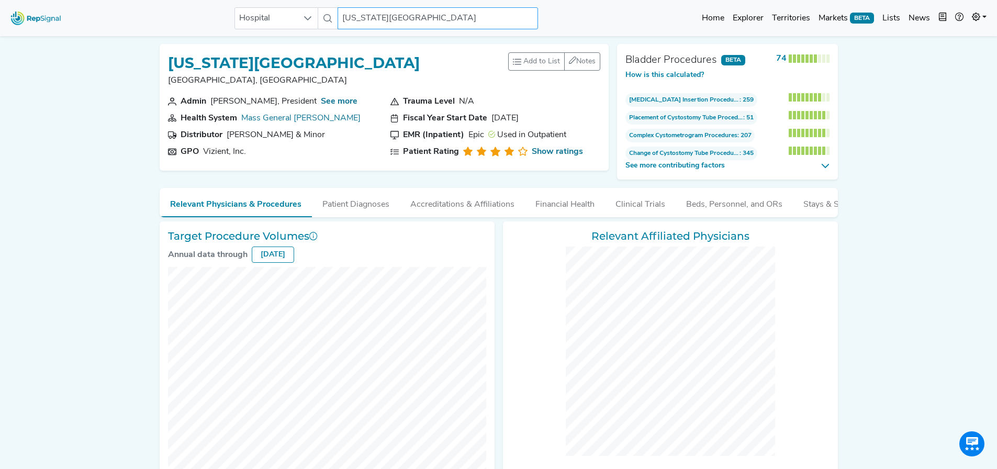
checkbox input "false"
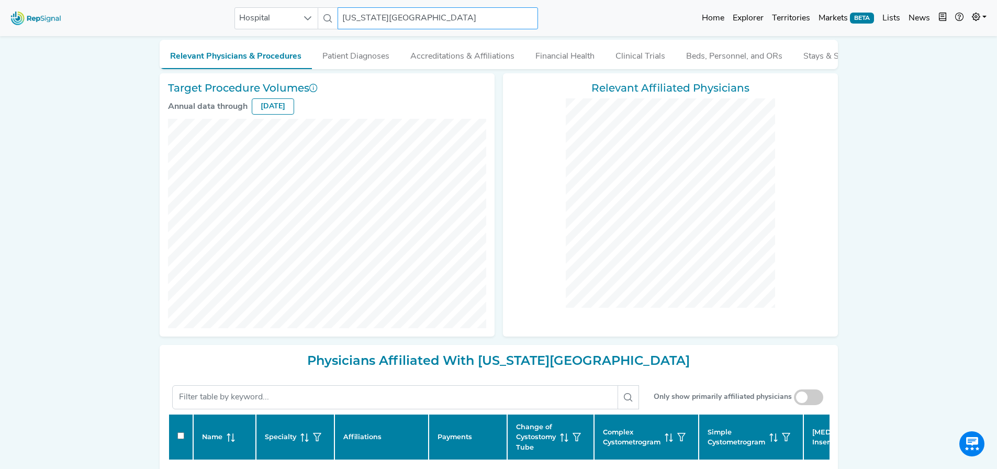
scroll to position [0, 8]
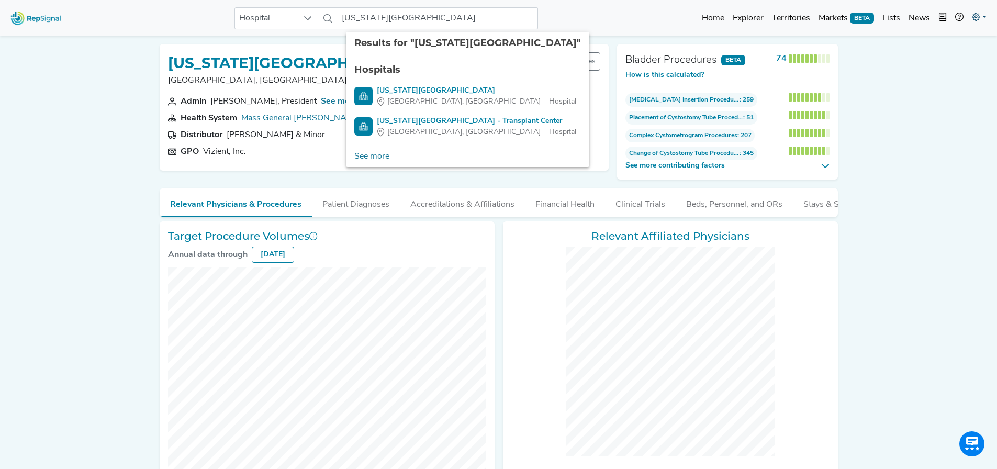
click at [983, 15] on link at bounding box center [979, 18] width 23 height 21
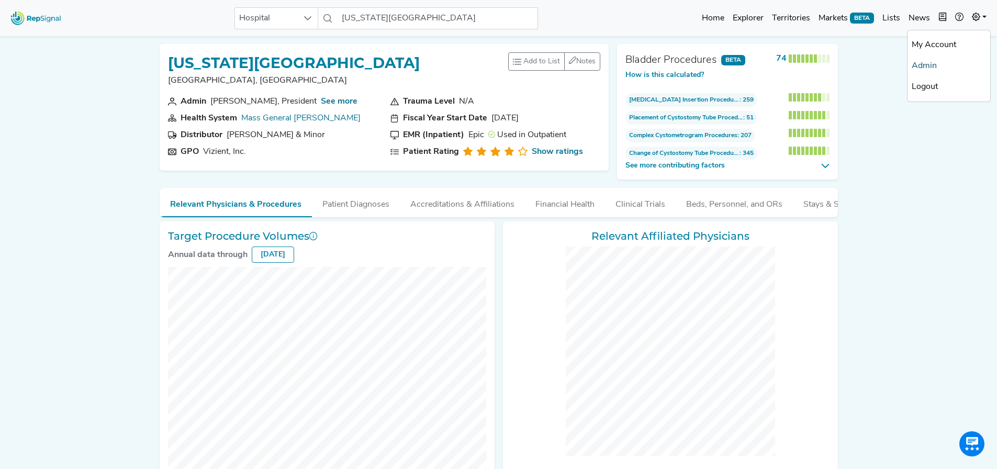
click at [933, 65] on link "Admin" at bounding box center [948, 65] width 83 height 21
